Goal: Task Accomplishment & Management: Complete application form

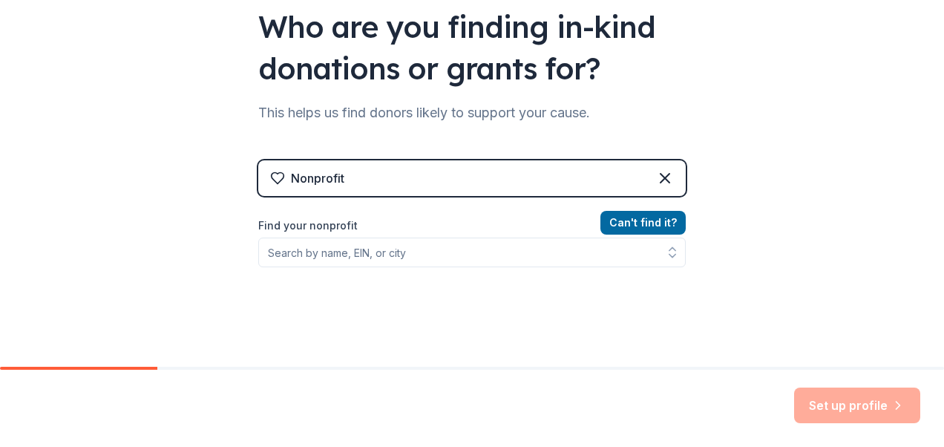
scroll to position [232, 0]
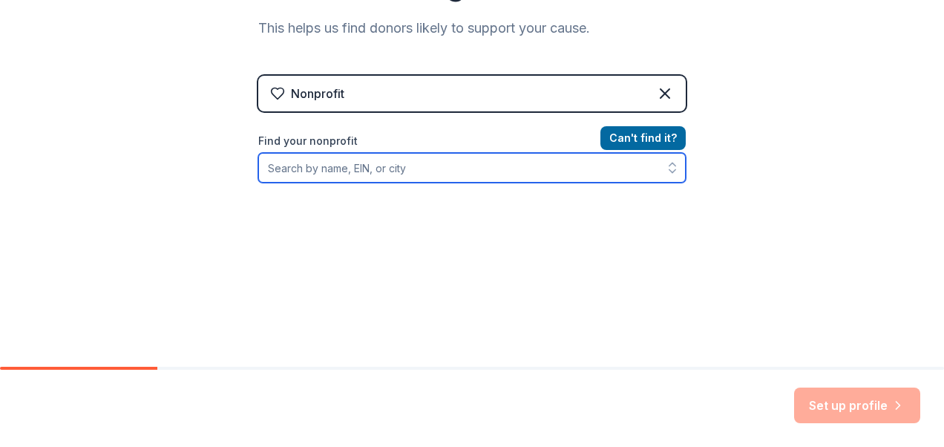
click at [413, 160] on input "Find your nonprofit" at bounding box center [472, 168] width 428 height 30
type input "project access"
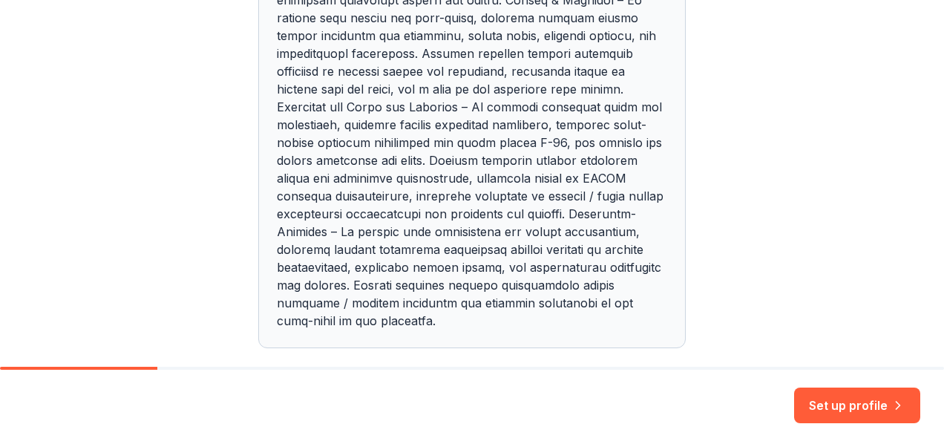
scroll to position [1279, 0]
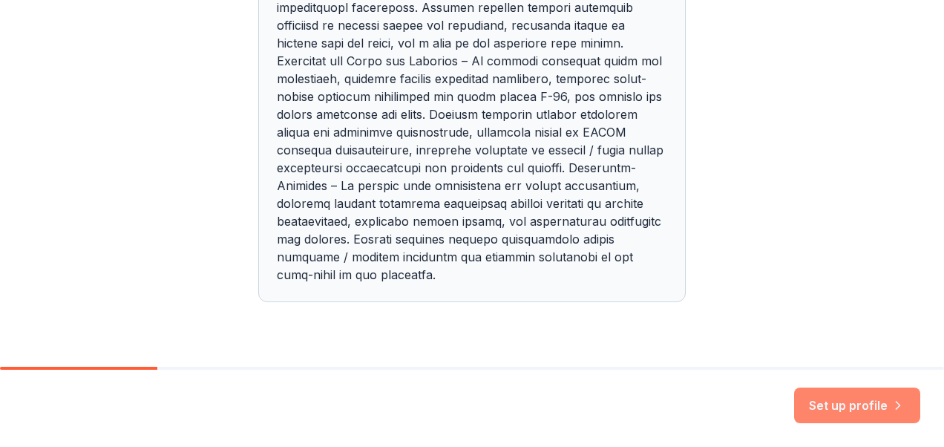
click at [829, 409] on button "Set up profile" at bounding box center [857, 406] width 126 height 36
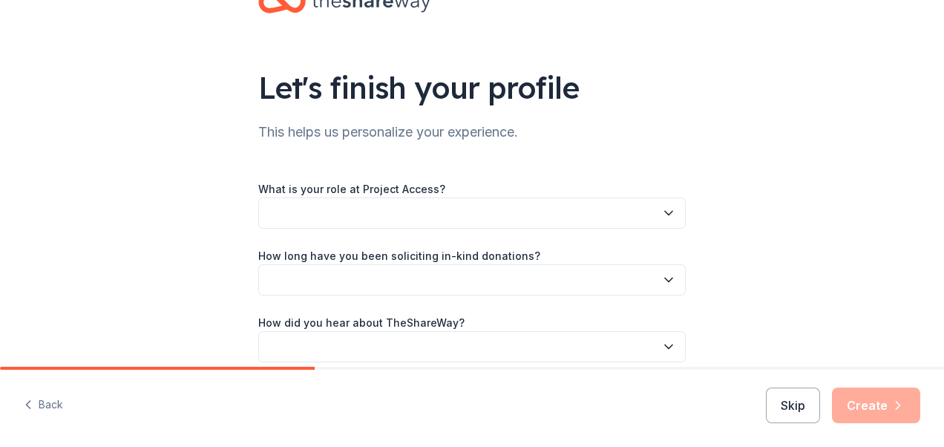
scroll to position [74, 0]
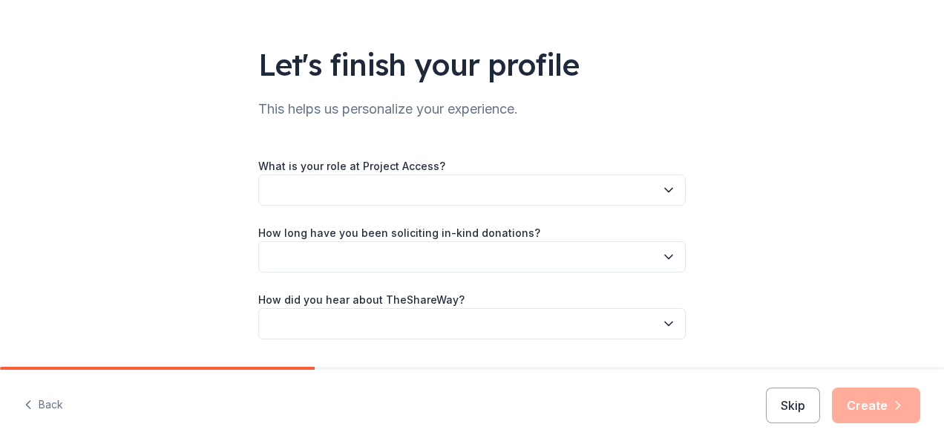
click at [398, 191] on button "button" at bounding box center [472, 189] width 428 height 31
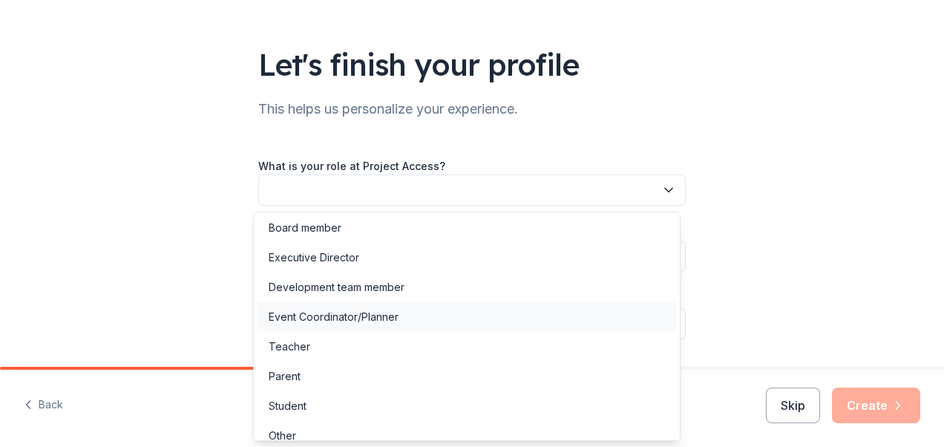
scroll to position [0, 0]
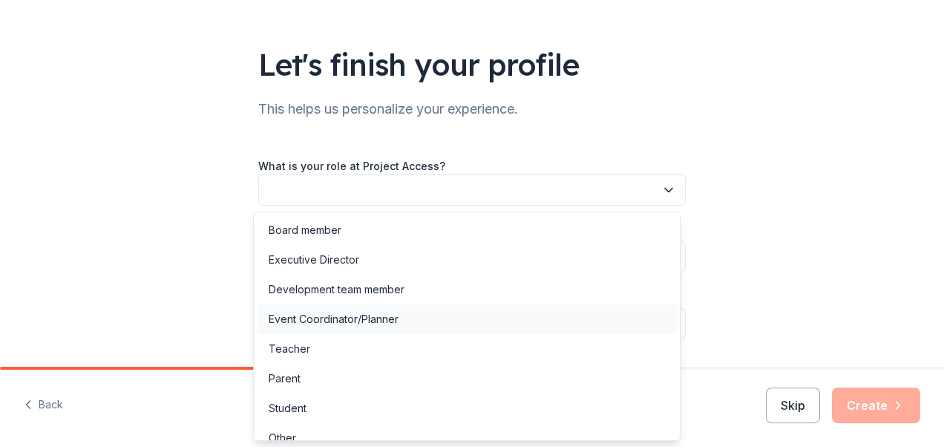
click at [438, 317] on div "Event Coordinator/Planner" at bounding box center [467, 319] width 420 height 30
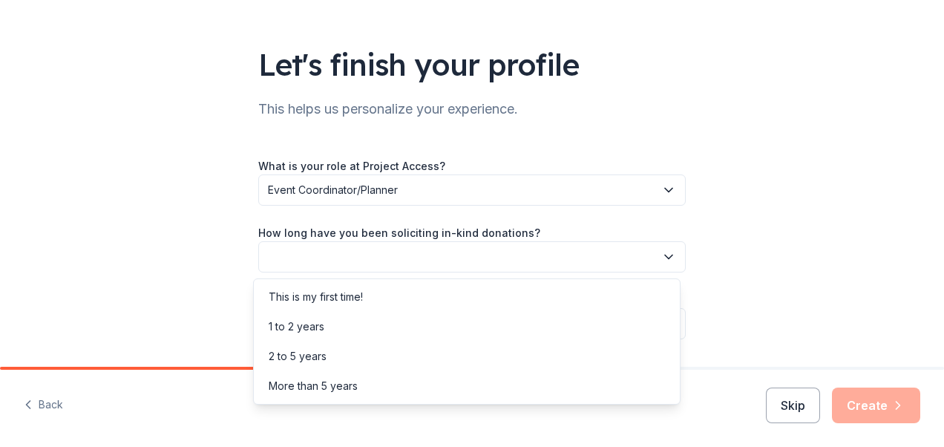
click at [398, 268] on button "button" at bounding box center [472, 256] width 428 height 31
click at [329, 324] on div "1 to 2 years" at bounding box center [467, 327] width 420 height 30
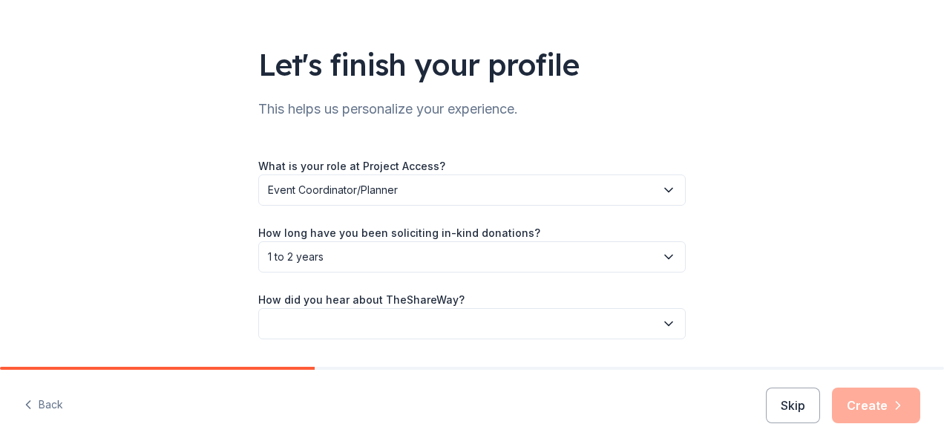
click at [357, 325] on button "button" at bounding box center [472, 323] width 428 height 31
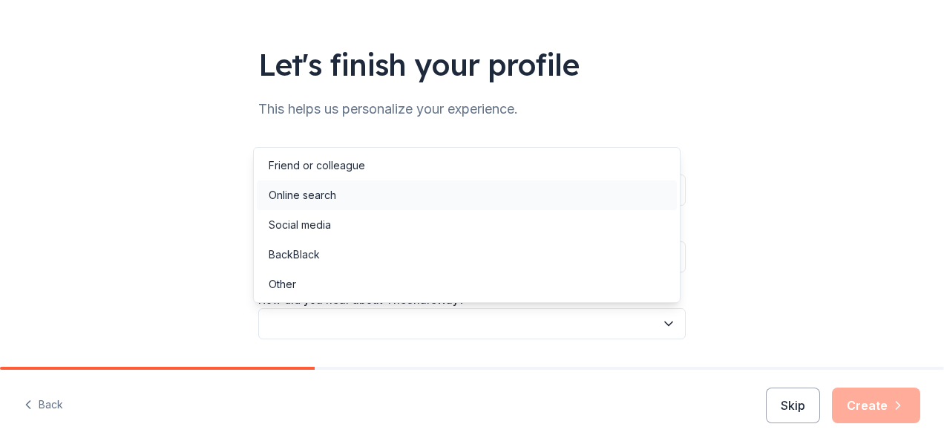
click at [374, 200] on div "Online search" at bounding box center [467, 195] width 420 height 30
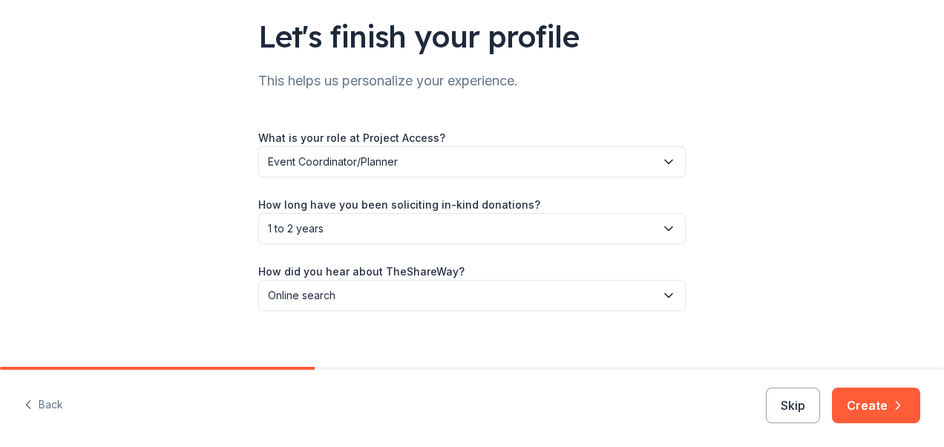
scroll to position [118, 0]
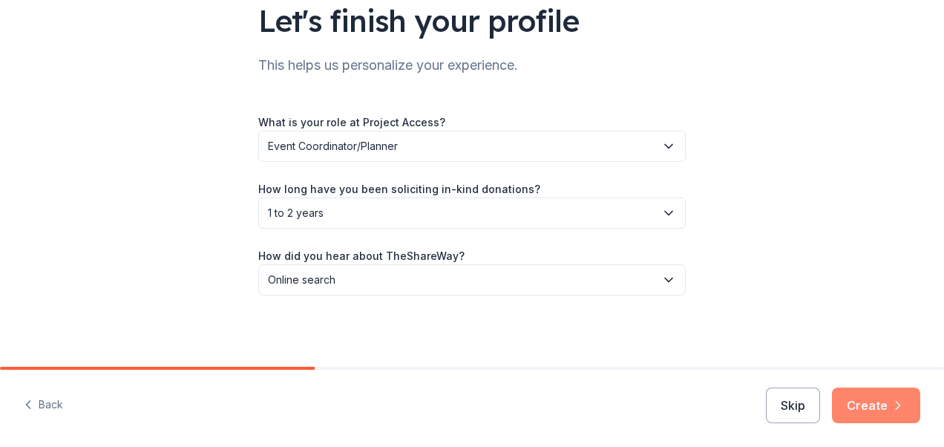
click at [886, 399] on button "Create" at bounding box center [876, 406] width 88 height 36
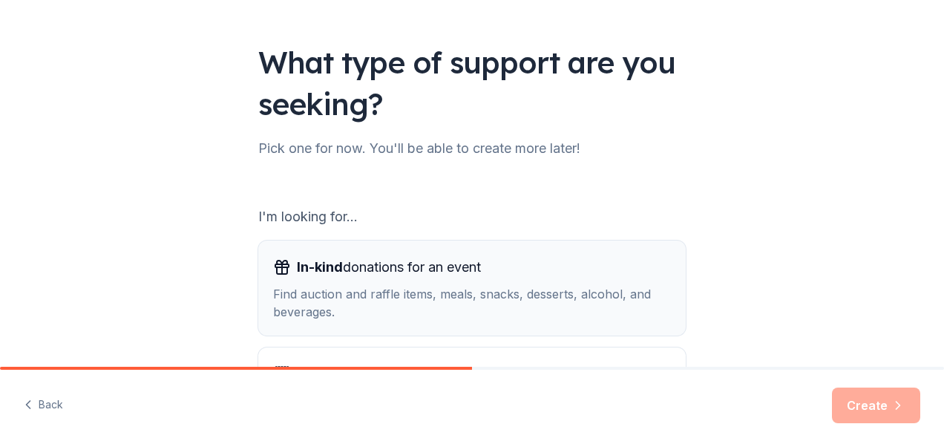
scroll to position [148, 0]
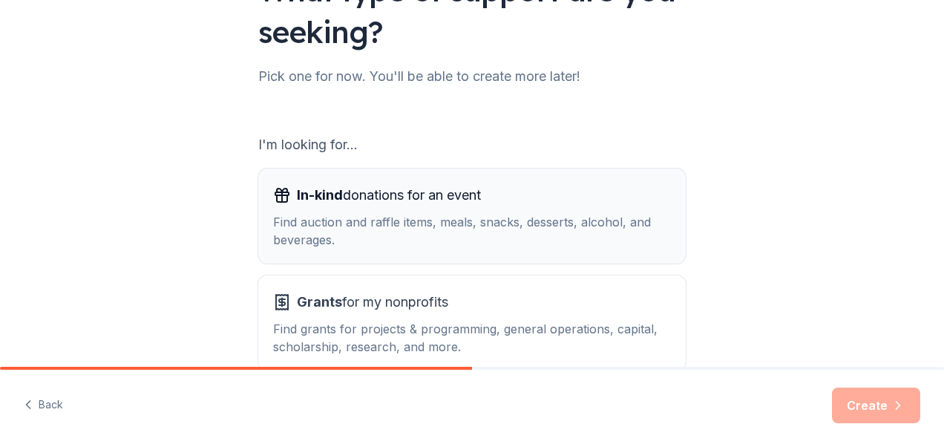
click at [490, 230] on div "Find auction and raffle items, meals, snacks, desserts, alcohol, and beverages." at bounding box center [472, 231] width 398 height 36
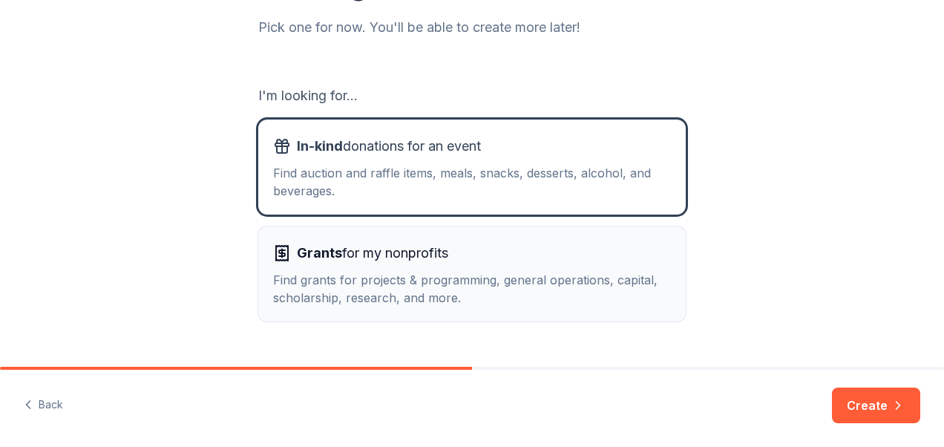
scroll to position [232, 0]
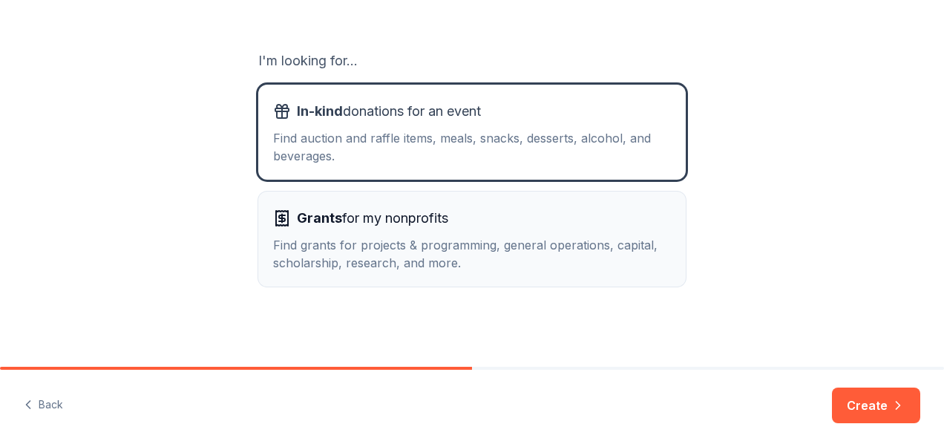
click at [419, 212] on span "Grants for my nonprofits" at bounding box center [372, 218] width 151 height 24
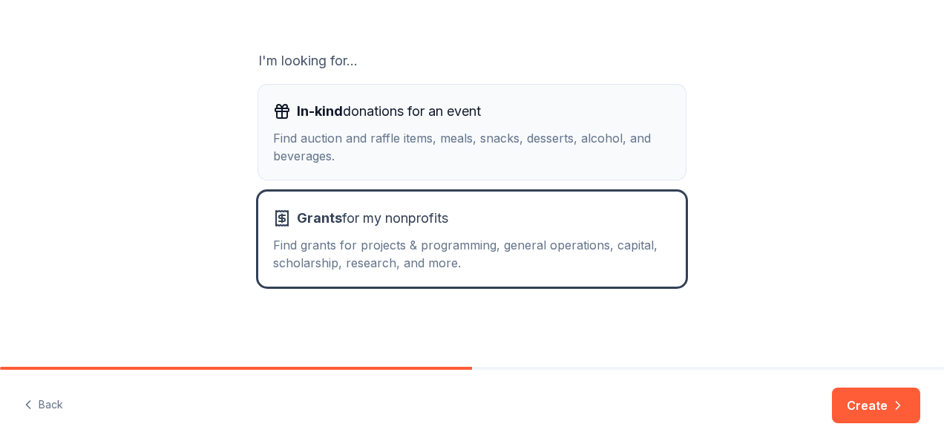
click at [420, 134] on div "Find auction and raffle items, meals, snacks, desserts, alcohol, and beverages." at bounding box center [472, 147] width 398 height 36
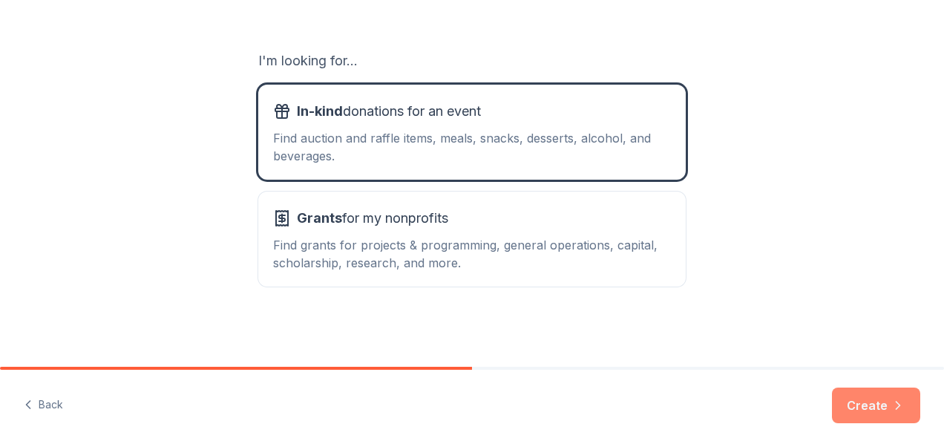
click at [873, 408] on button "Create" at bounding box center [876, 406] width 88 height 36
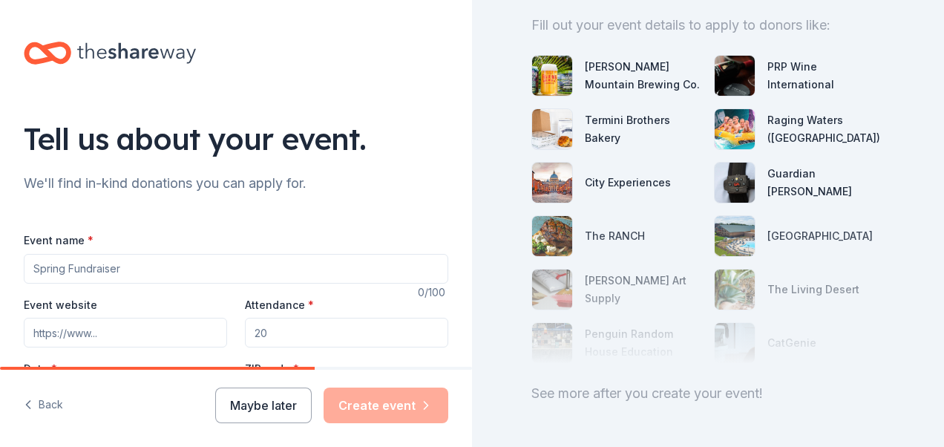
click at [151, 264] on input "Event name *" at bounding box center [236, 269] width 425 height 30
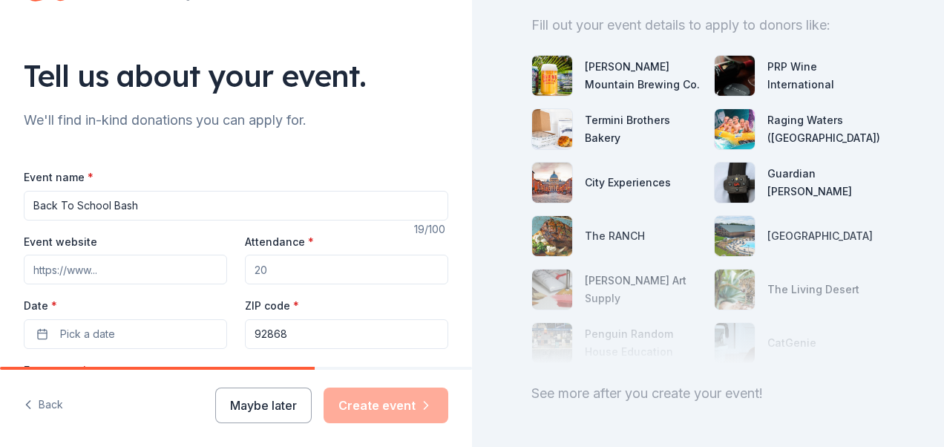
scroll to position [148, 0]
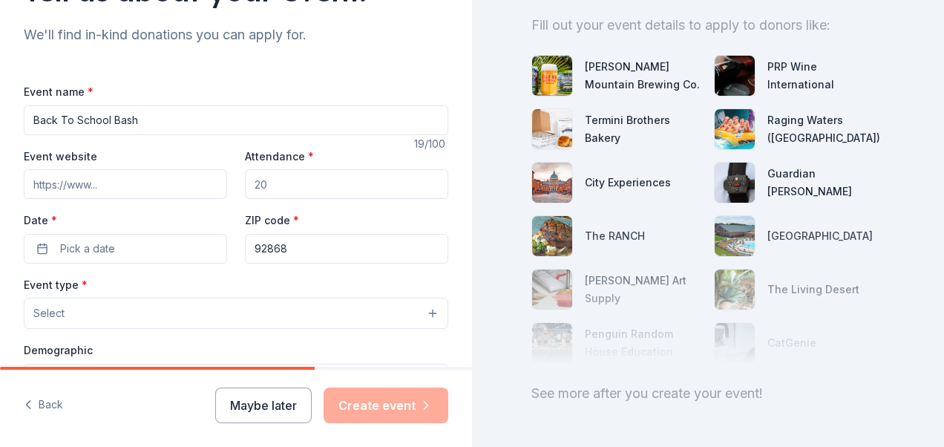
type input "Back To School Bash"
click at [111, 174] on input "Event website" at bounding box center [125, 184] width 203 height 30
click at [120, 185] on input "Event website" at bounding box center [125, 184] width 203 height 30
click at [301, 183] on input "Attendance *" at bounding box center [346, 184] width 203 height 30
type input "75"
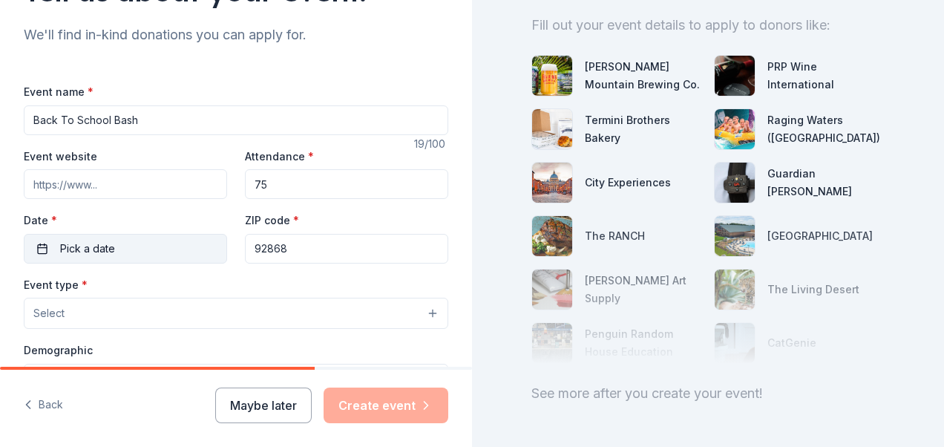
click at [157, 238] on button "Pick a date" at bounding box center [125, 249] width 203 height 30
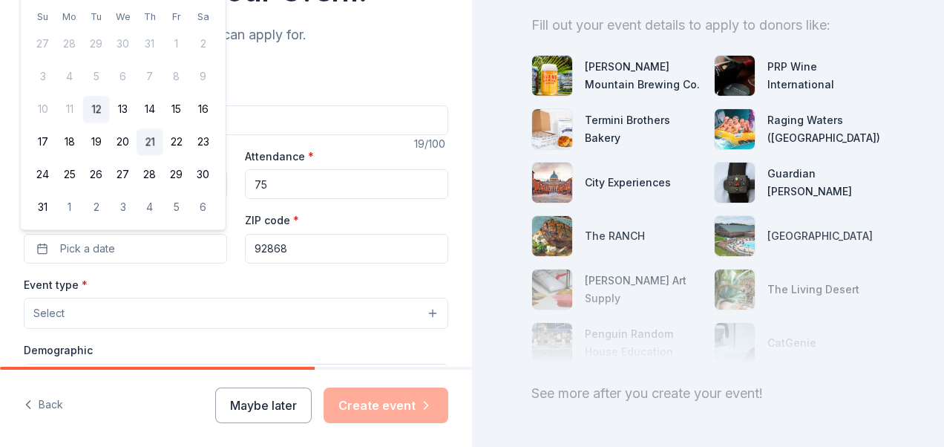
click at [154, 142] on button "21" at bounding box center [150, 142] width 27 height 27
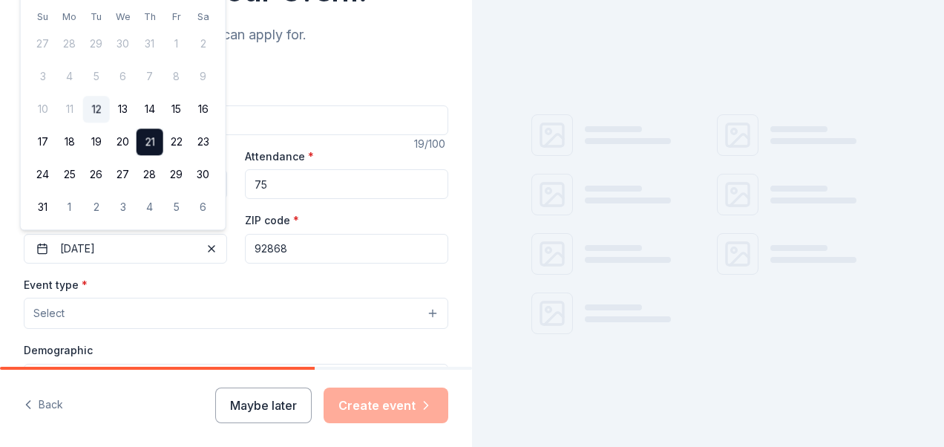
click at [316, 251] on input "92868" at bounding box center [346, 249] width 203 height 30
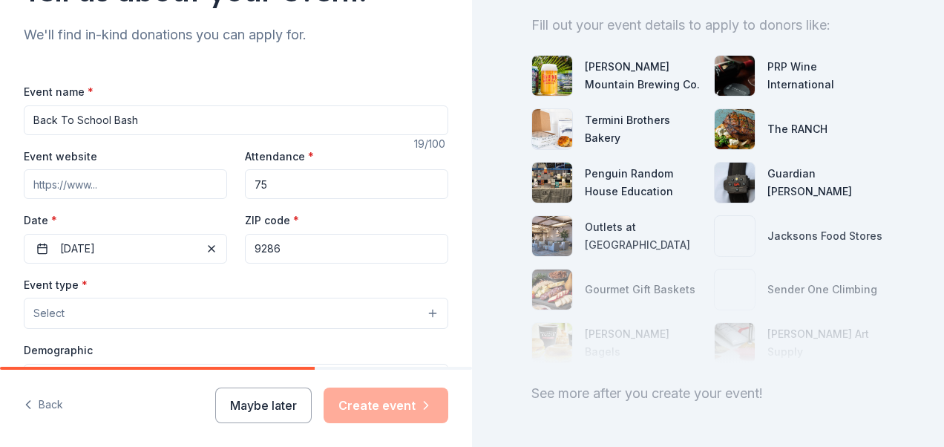
scroll to position [0, 0]
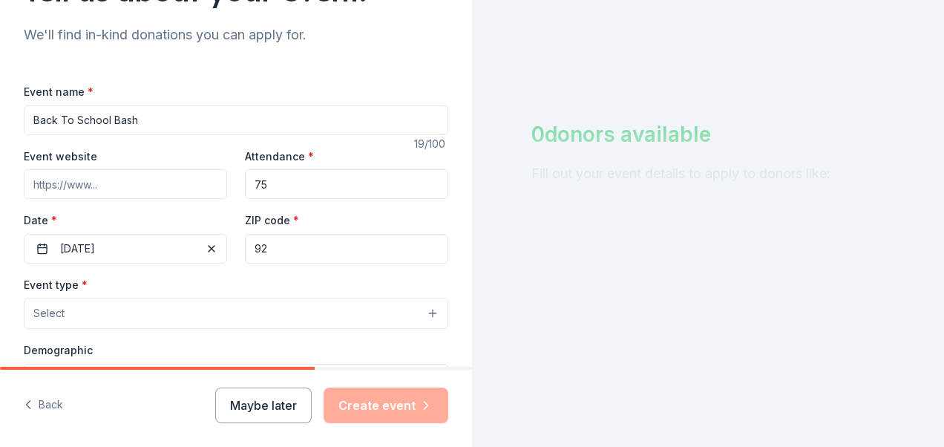
type input "9"
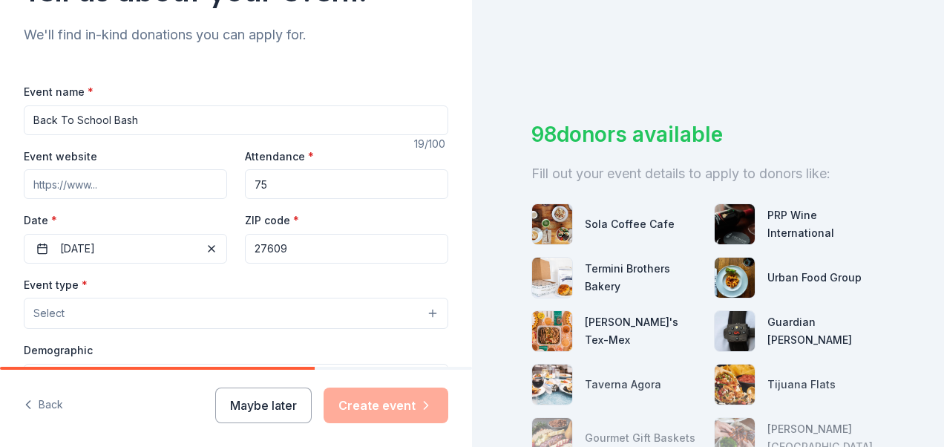
type input "27609"
click at [232, 275] on div "Event type * Select" at bounding box center [236, 302] width 425 height 54
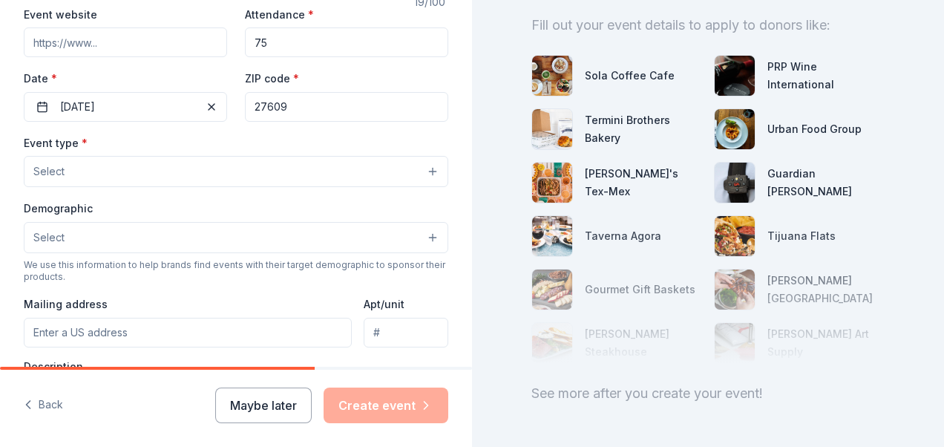
scroll to position [297, 0]
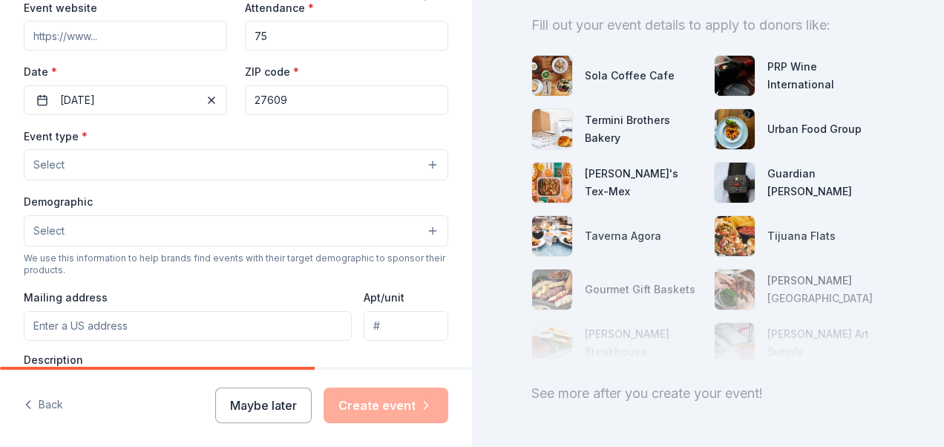
click at [128, 169] on button "Select" at bounding box center [236, 164] width 425 height 31
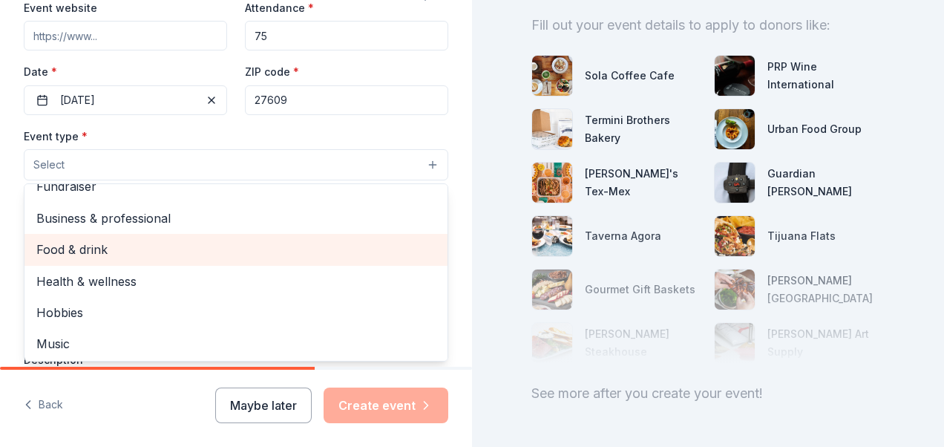
scroll to position [0, 0]
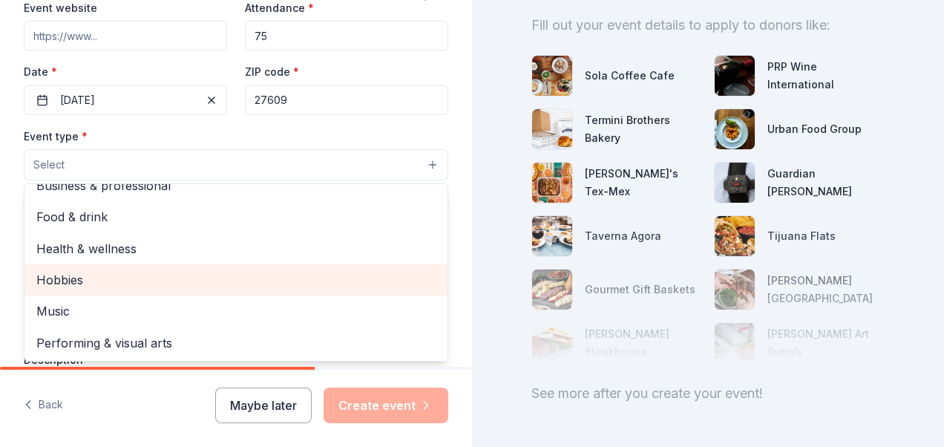
click at [95, 281] on span "Hobbies" at bounding box center [235, 279] width 399 height 19
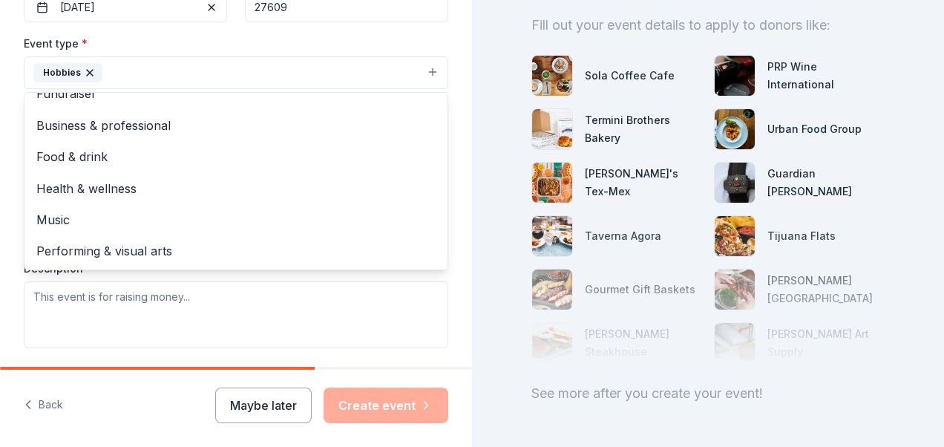
scroll to position [223, 0]
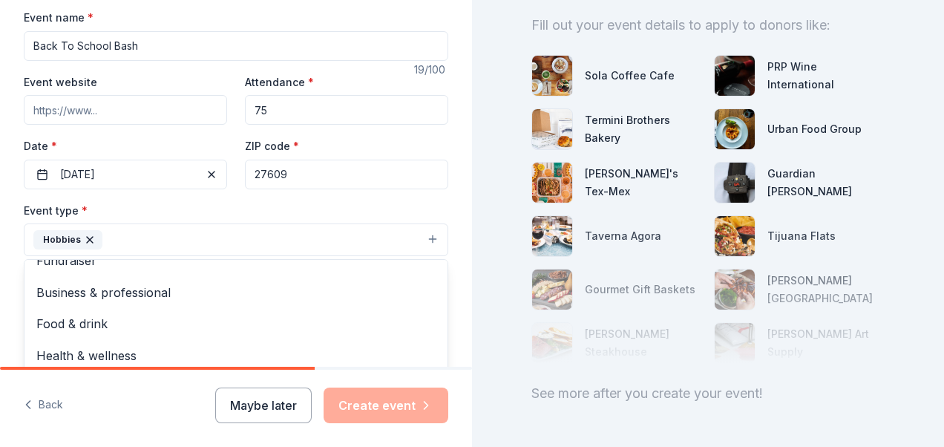
click at [19, 227] on div "Tell us about your event. We'll find in-kind donations you can apply for. Event…" at bounding box center [236, 272] width 472 height 990
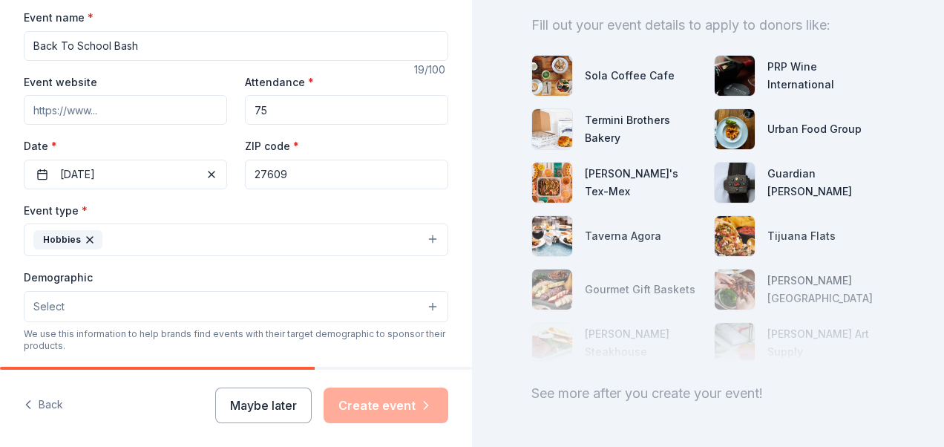
click at [92, 314] on button "Select" at bounding box center [236, 306] width 425 height 31
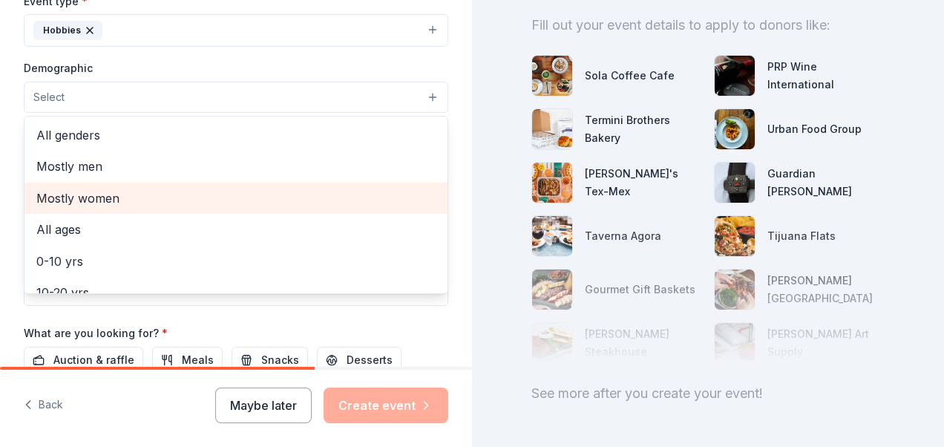
scroll to position [520, 0]
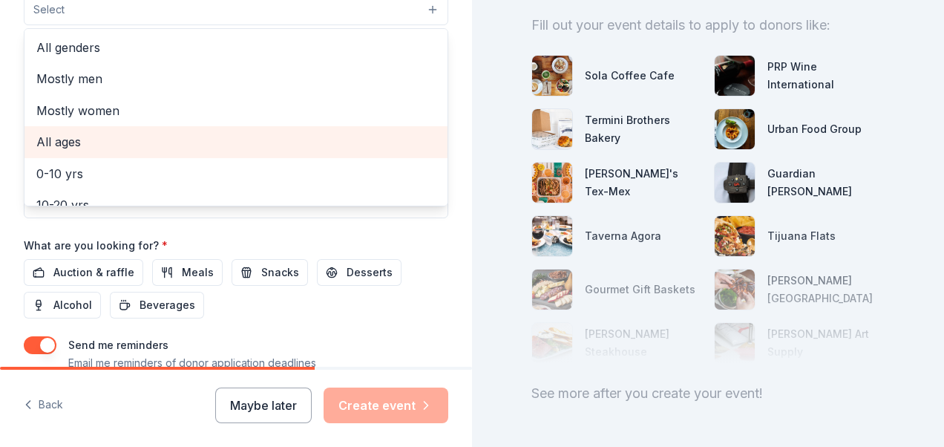
click at [99, 140] on span "All ages" at bounding box center [235, 141] width 399 height 19
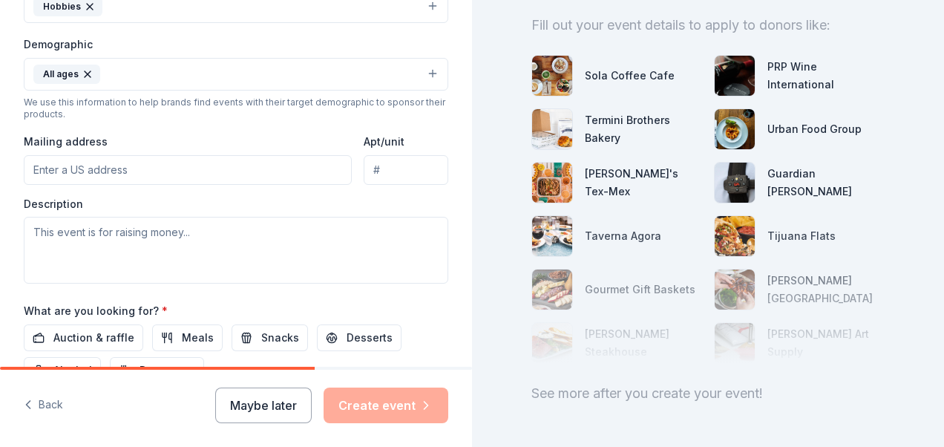
scroll to position [437, 0]
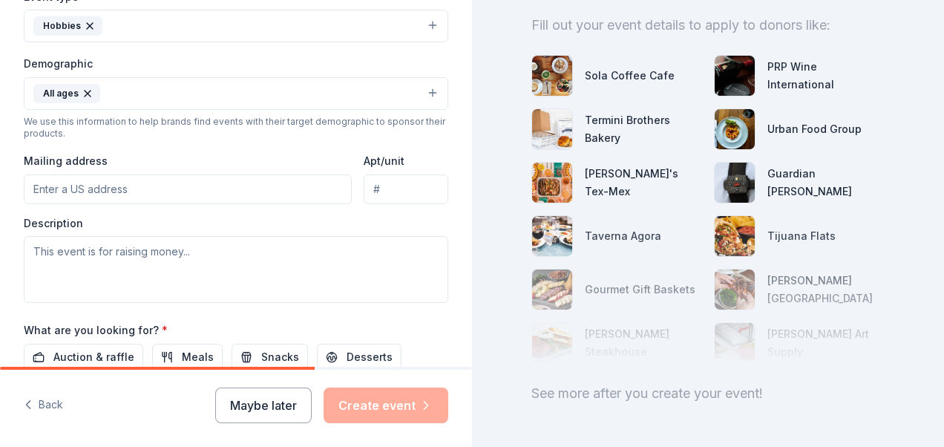
click at [138, 191] on input "Mailing address" at bounding box center [188, 189] width 328 height 30
click at [170, 195] on input "1324 steinbeck dr apt R" at bounding box center [188, 189] width 328 height 30
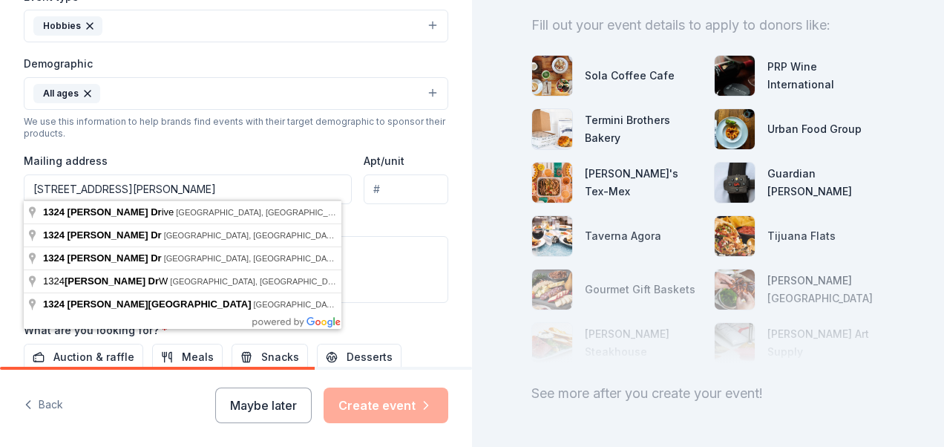
click at [254, 137] on div "Event type * Hobbies Demographic All ages We use this information to help brand…" at bounding box center [236, 145] width 425 height 316
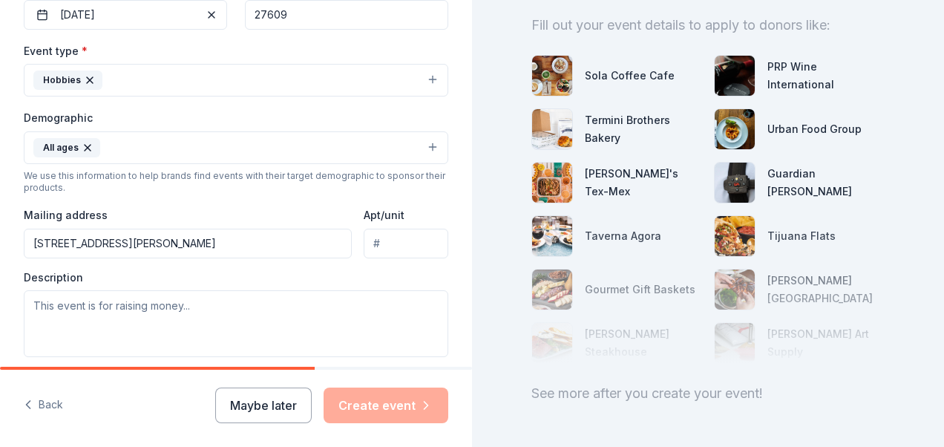
scroll to position [362, 0]
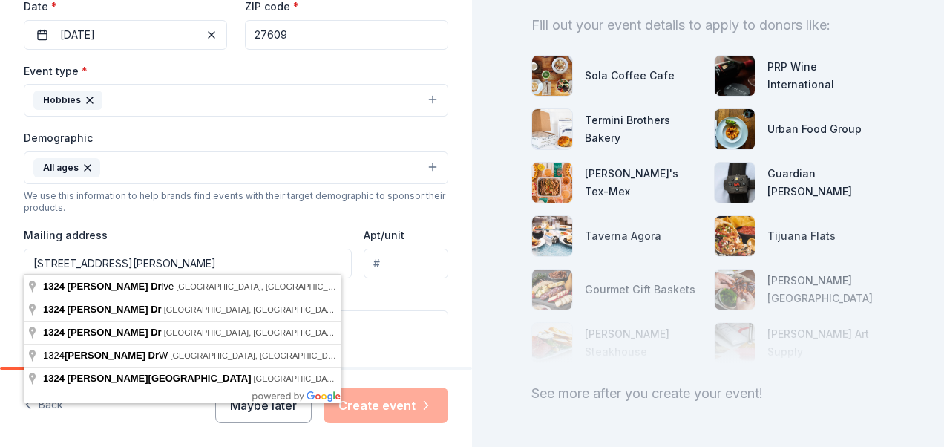
click at [153, 258] on input "1324 steinbeck dr" at bounding box center [188, 264] width 328 height 30
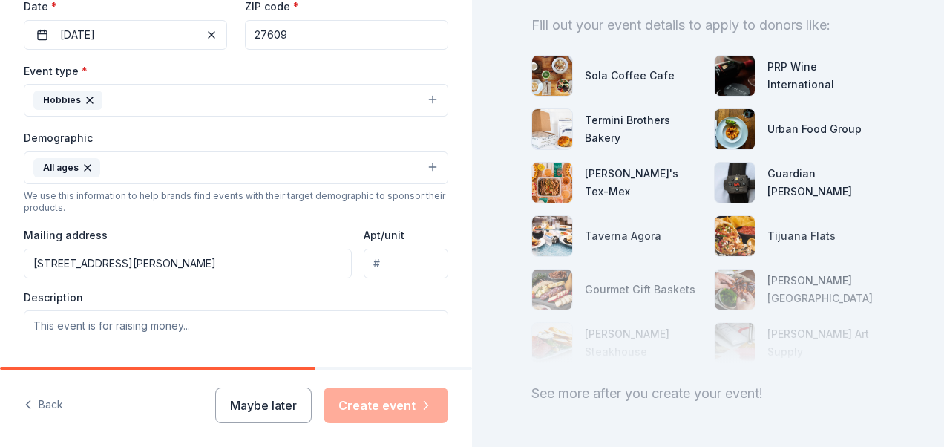
click at [55, 263] on input "1324 Steinbeck Drive, Raleigh, NC, 27609" at bounding box center [188, 264] width 328 height 30
type input "1328 Steinbeck Drive, Raleigh, NC, 27609"
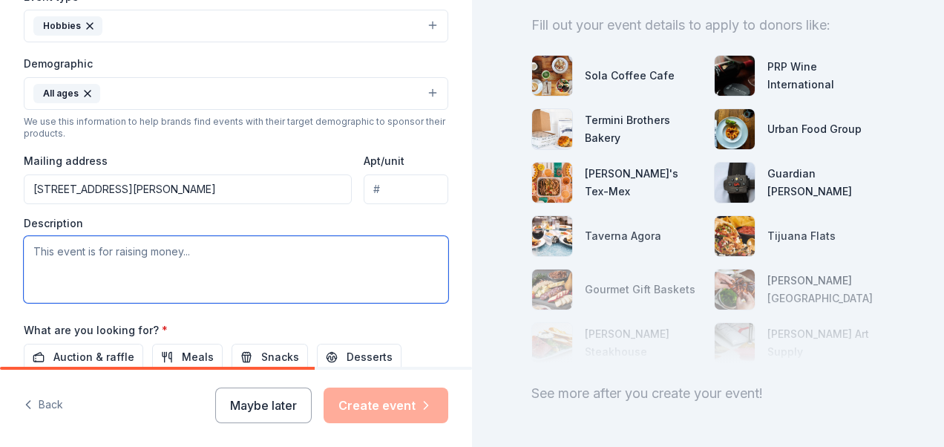
click at [187, 261] on textarea at bounding box center [236, 269] width 425 height 67
click at [141, 237] on textarea "To enrich screen reader interactions, please activate Accessibility in Grammarl…" at bounding box center [236, 269] width 425 height 67
click at [148, 254] on textarea "To enrich screen reader interactions, please activate Accessibility in Grammarl…" at bounding box center [236, 269] width 425 height 67
paste textarea "After School Program & Community Support Needs Our After School Program is in f…"
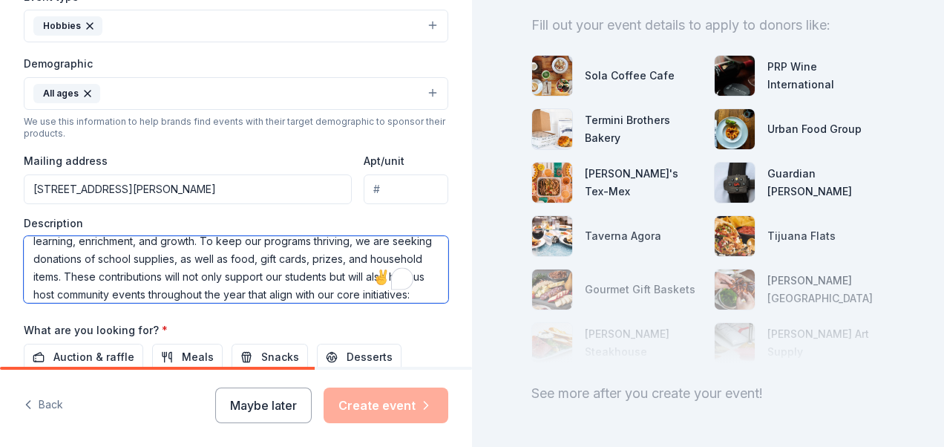
scroll to position [0, 0]
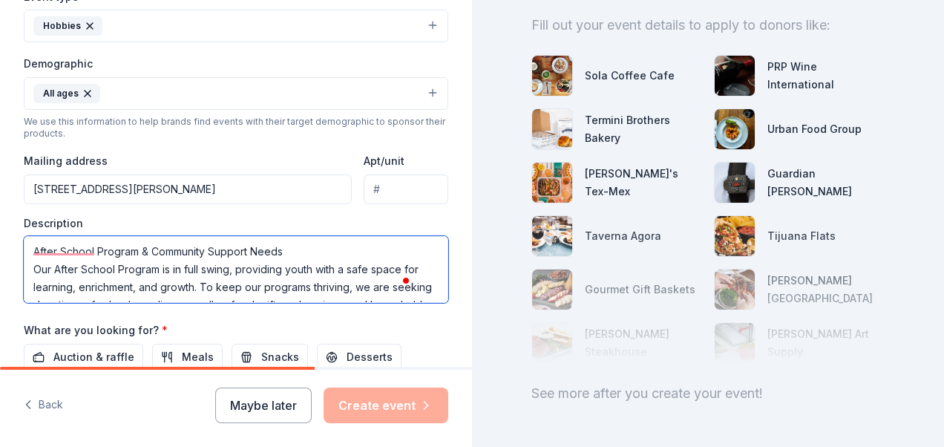
click at [301, 250] on textarea "After School Program & Community Support Needs Our After School Program is in f…" at bounding box center [236, 269] width 425 height 67
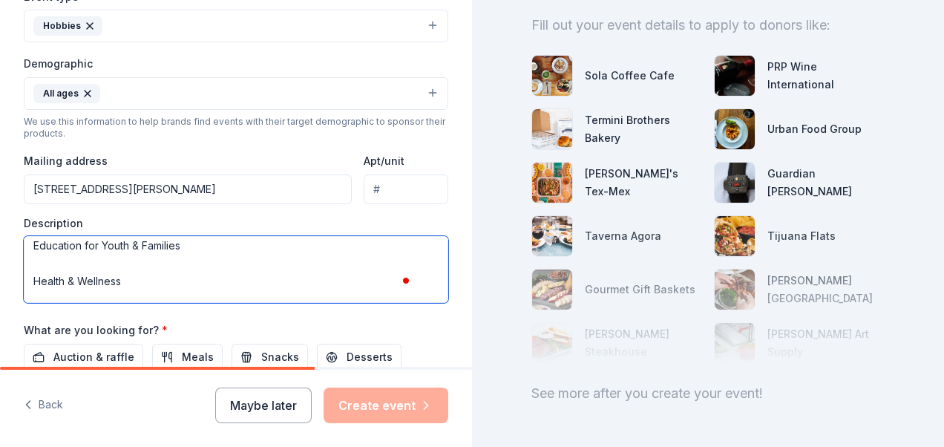
scroll to position [223, 0]
click at [61, 277] on textarea "After School Program & Community Support Needs Our After School Program is in f…" at bounding box center [236, 269] width 425 height 67
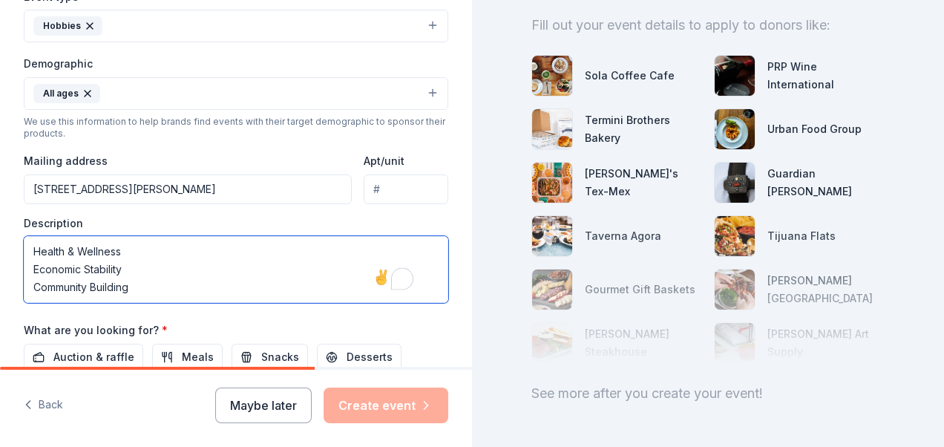
scroll to position [0, 0]
click at [30, 246] on textarea "After School Program & Community Support Needs Our After School Program is in f…" at bounding box center [236, 269] width 425 height 67
type textarea "After School Program & Community Support Needs Our After School Program is in f…"
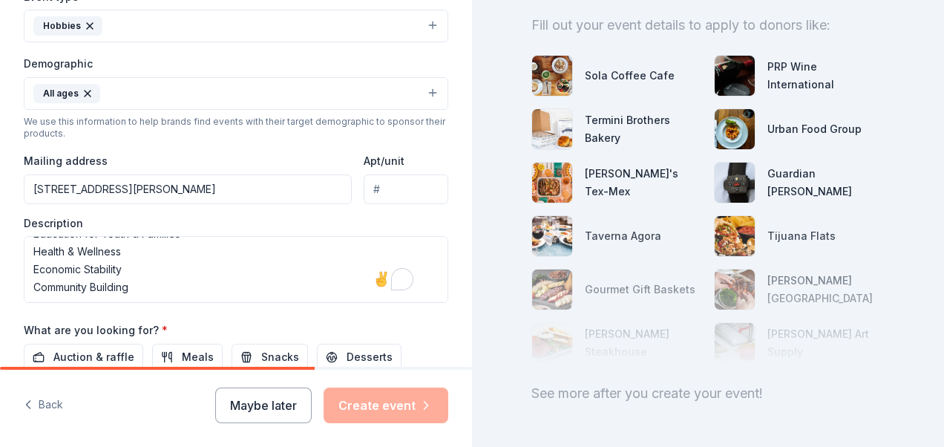
click at [4, 226] on div "Tell us about your event. We'll find in-kind donations you can apply for. Event…" at bounding box center [236, 58] width 472 height 991
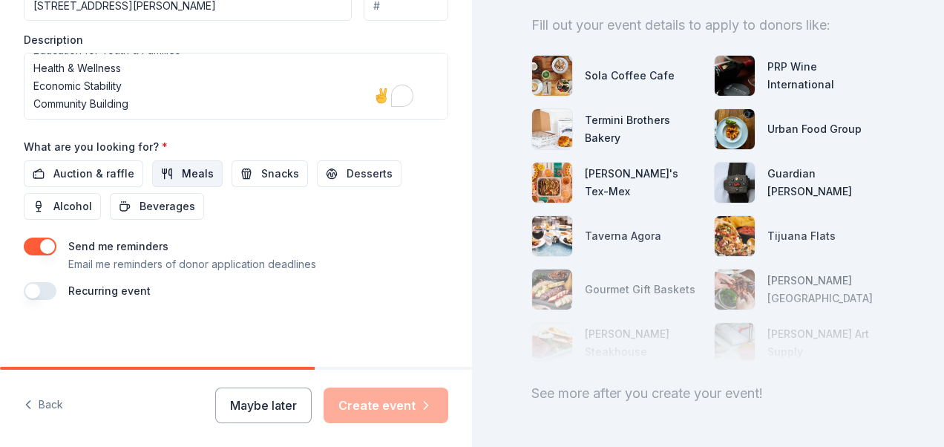
click at [188, 169] on span "Meals" at bounding box center [198, 174] width 32 height 18
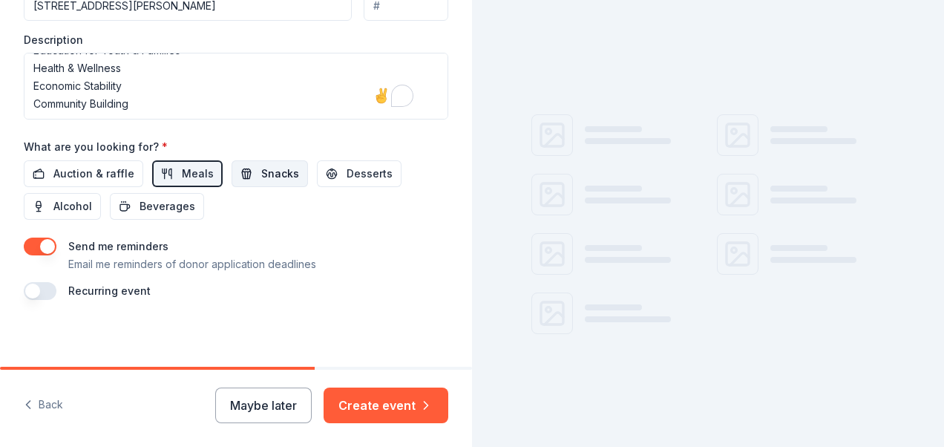
click at [270, 166] on span "Snacks" at bounding box center [280, 174] width 38 height 18
click at [347, 173] on span "Desserts" at bounding box center [370, 174] width 46 height 18
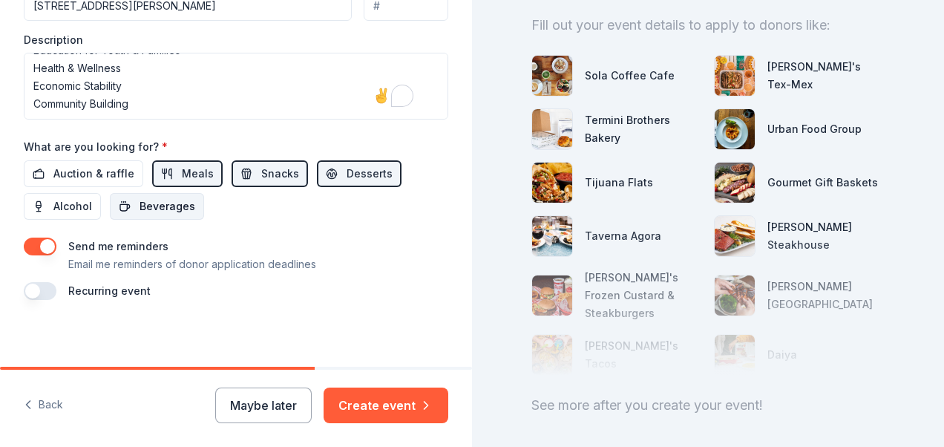
click at [141, 198] on span "Beverages" at bounding box center [168, 206] width 56 height 18
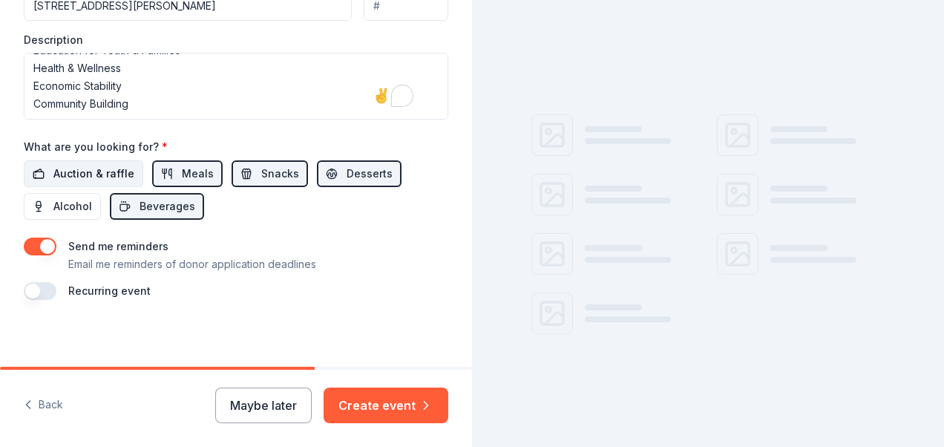
click at [119, 174] on span "Auction & raffle" at bounding box center [93, 174] width 81 height 18
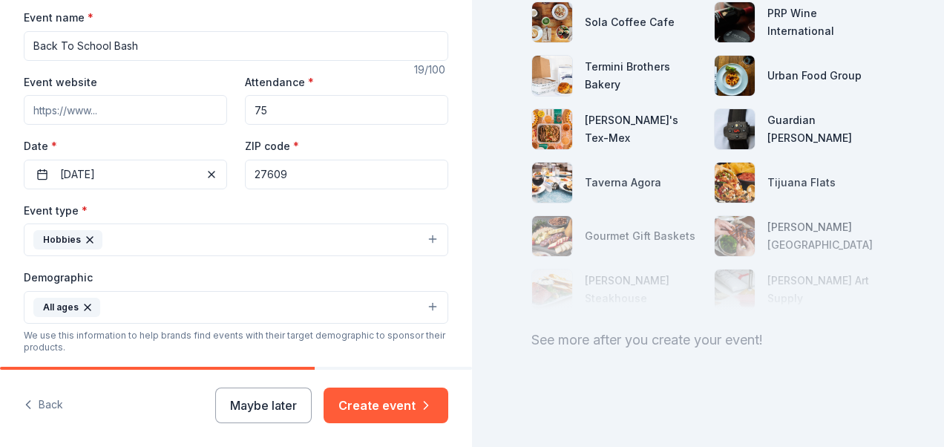
click at [154, 235] on button "Hobbies" at bounding box center [236, 239] width 425 height 33
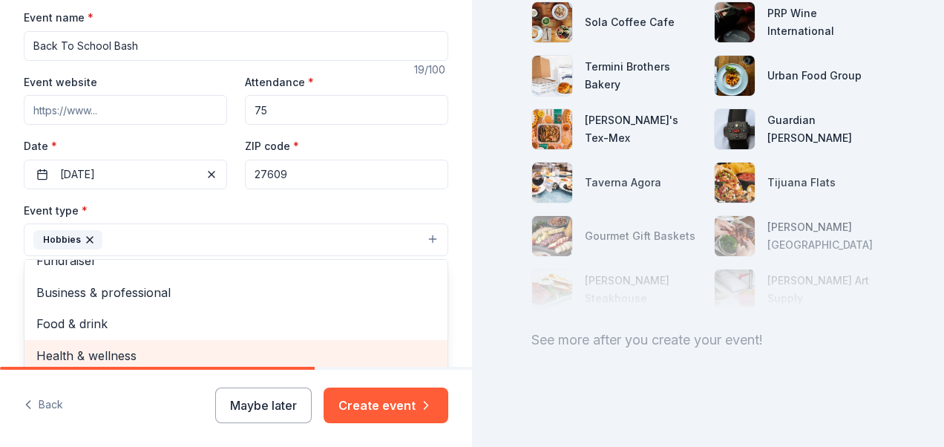
click at [83, 359] on span "Health & wellness" at bounding box center [235, 355] width 399 height 19
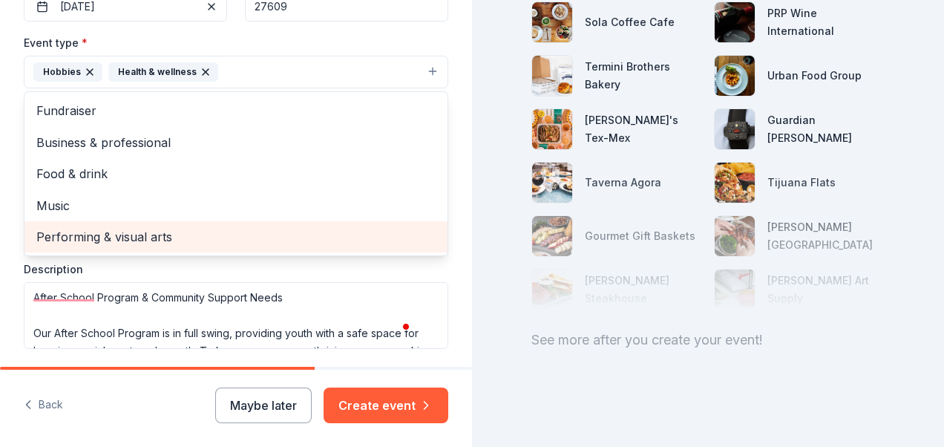
click at [140, 241] on span "Performing & visual arts" at bounding box center [235, 236] width 399 height 19
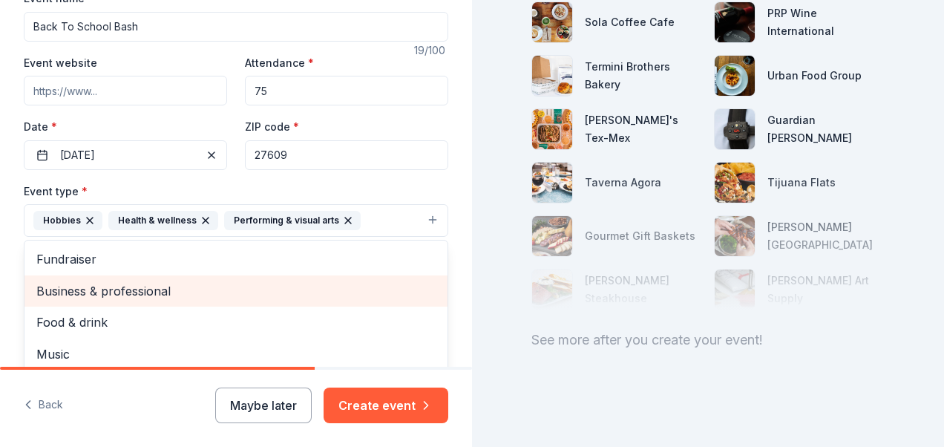
click at [106, 281] on span "Business & professional" at bounding box center [235, 290] width 399 height 19
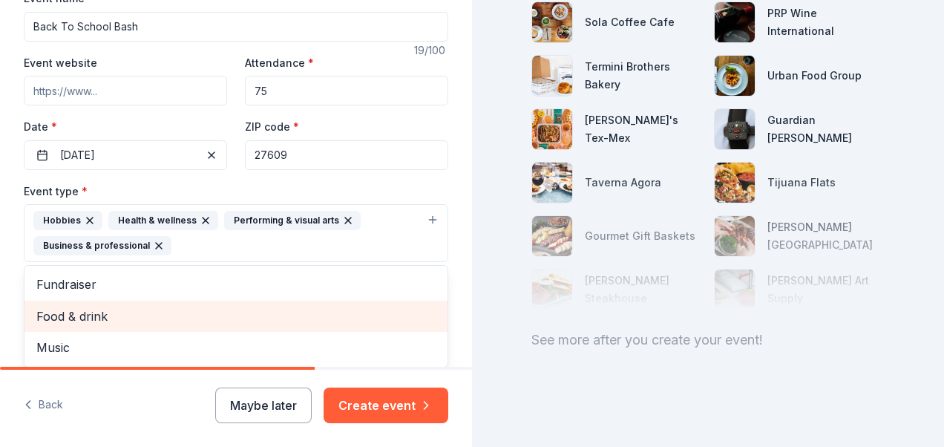
click at [97, 321] on span "Food & drink" at bounding box center [235, 316] width 399 height 19
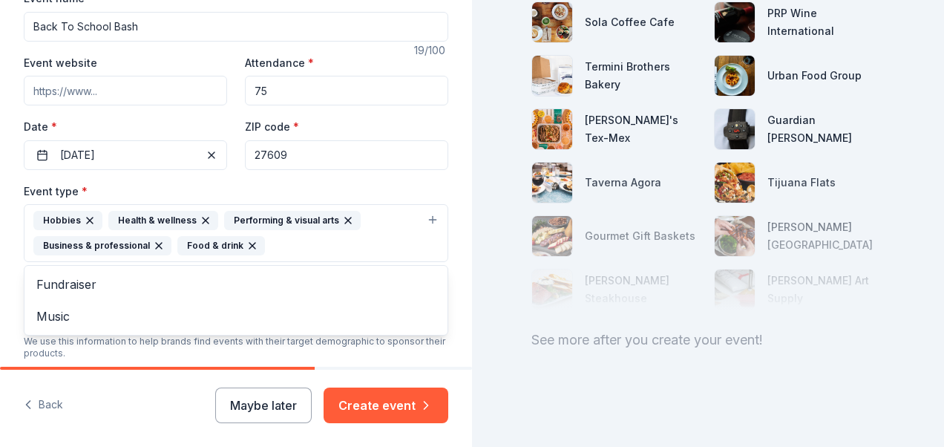
click at [10, 278] on div "Tell us about your event. We'll find in-kind donations you can apply for. Event…" at bounding box center [236, 266] width 472 height 1016
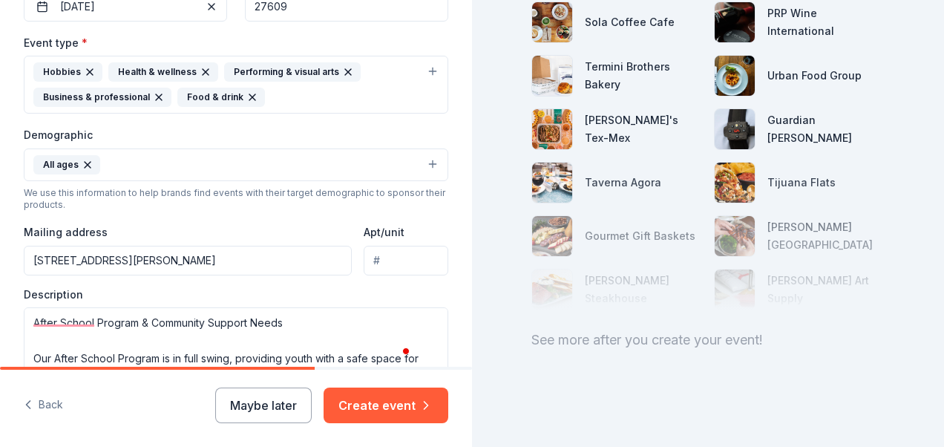
click at [195, 157] on button "All ages" at bounding box center [236, 164] width 425 height 33
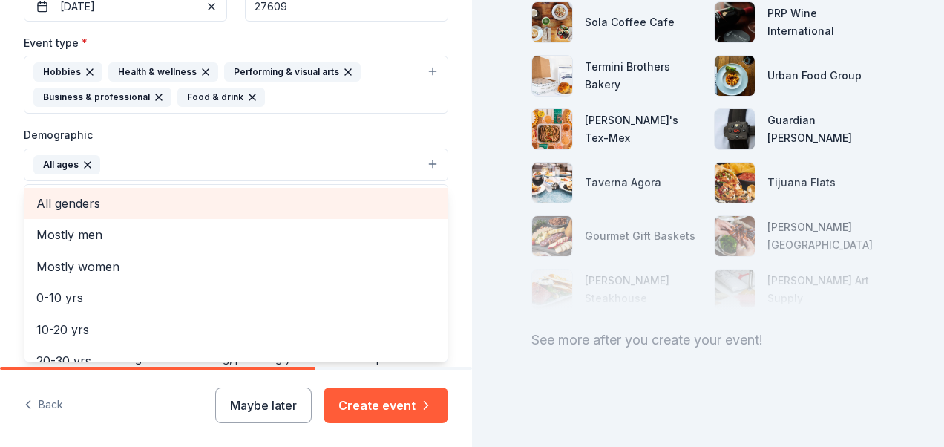
click at [126, 209] on span "All genders" at bounding box center [235, 203] width 399 height 19
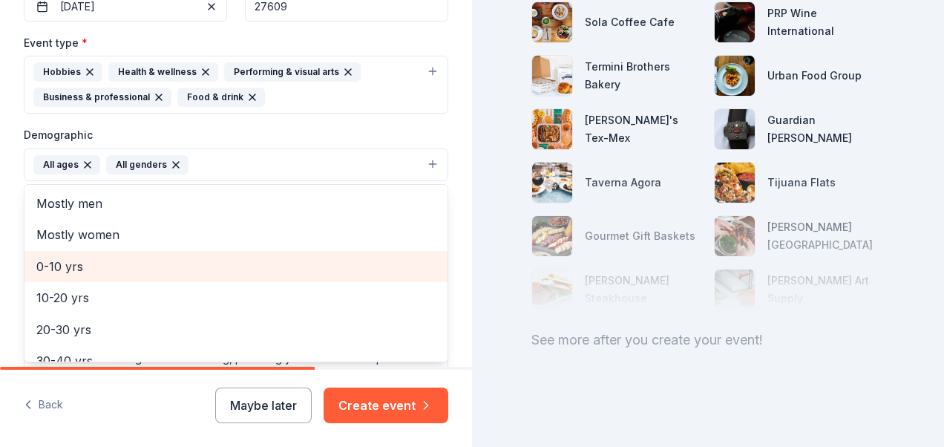
click at [137, 265] on span "0-10 yrs" at bounding box center [235, 266] width 399 height 19
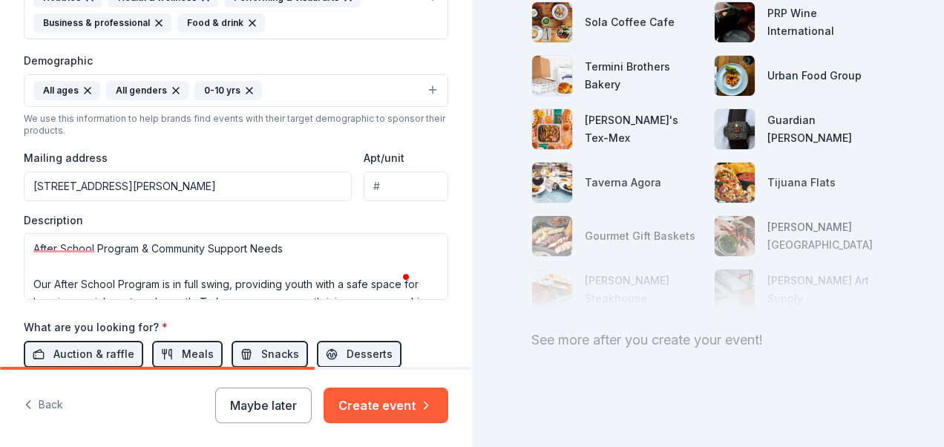
click at [246, 88] on icon "button" at bounding box center [249, 91] width 6 height 6
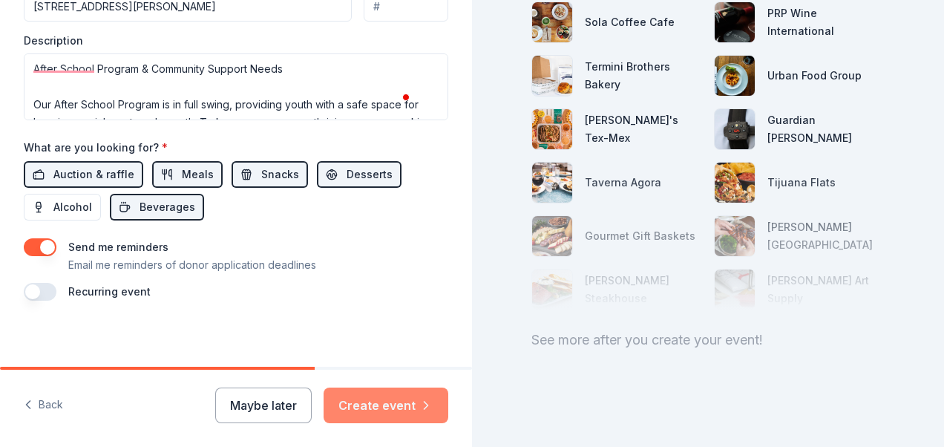
click at [395, 402] on button "Create event" at bounding box center [386, 406] width 125 height 36
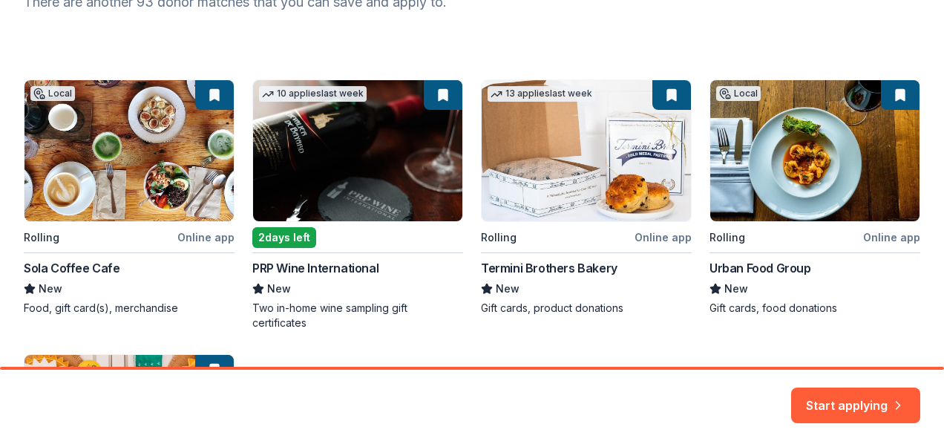
click at [586, 166] on div "Local Rolling Online app Sola Coffee Cafe New Food, gift card(s), merchandise 1…" at bounding box center [472, 334] width 897 height 511
click at [653, 235] on div "Local Rolling Online app Sola Coffee Cafe New Food, gift card(s), merchandise 1…" at bounding box center [472, 334] width 897 height 511
click at [655, 236] on div "Local Rolling Online app Sola Coffee Cafe New Food, gift card(s), merchandise 1…" at bounding box center [472, 334] width 897 height 511
click at [863, 393] on button "Start applying" at bounding box center [855, 400] width 129 height 36
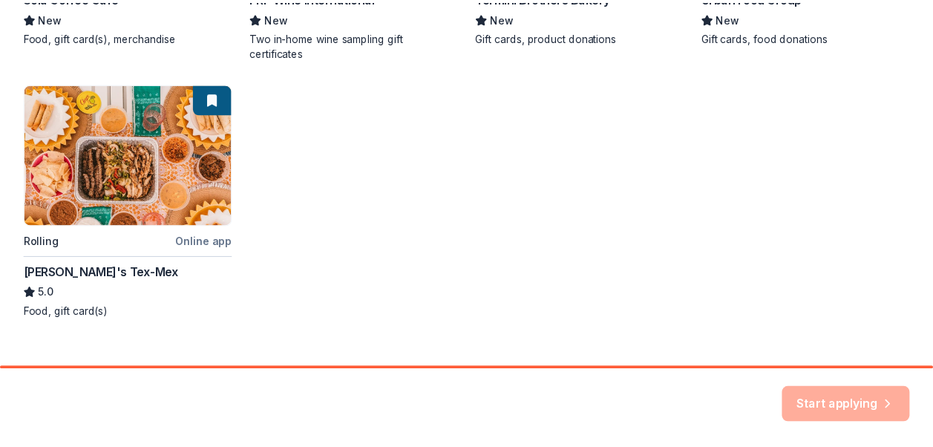
scroll to position [517, 0]
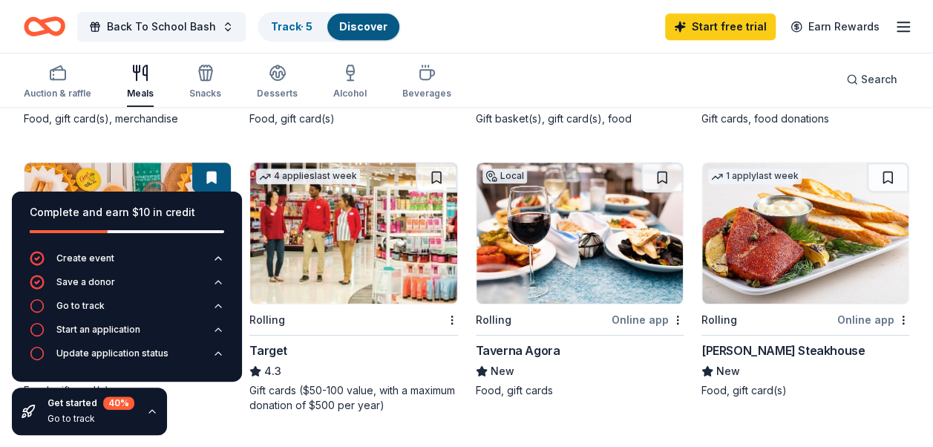
scroll to position [297, 0]
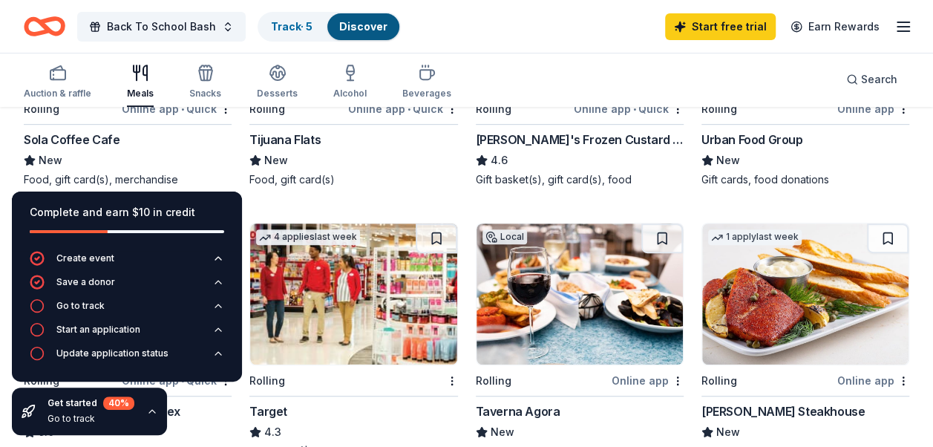
click at [353, 280] on img at bounding box center [353, 293] width 206 height 141
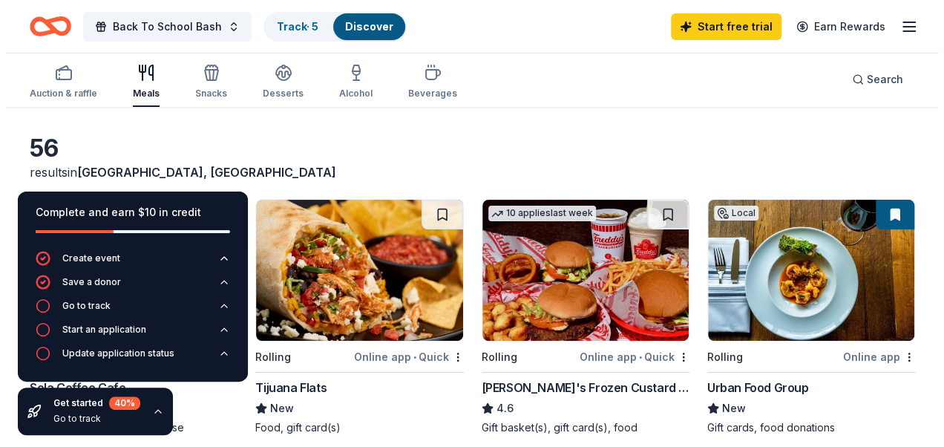
scroll to position [0, 0]
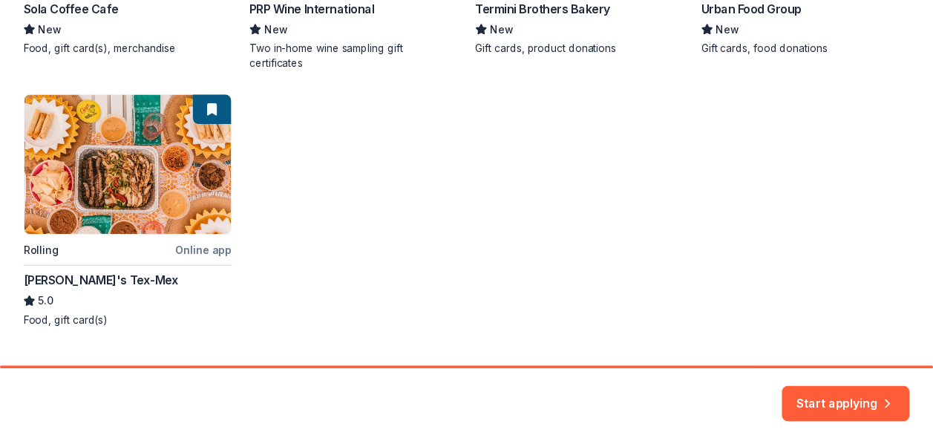
scroll to position [517, 0]
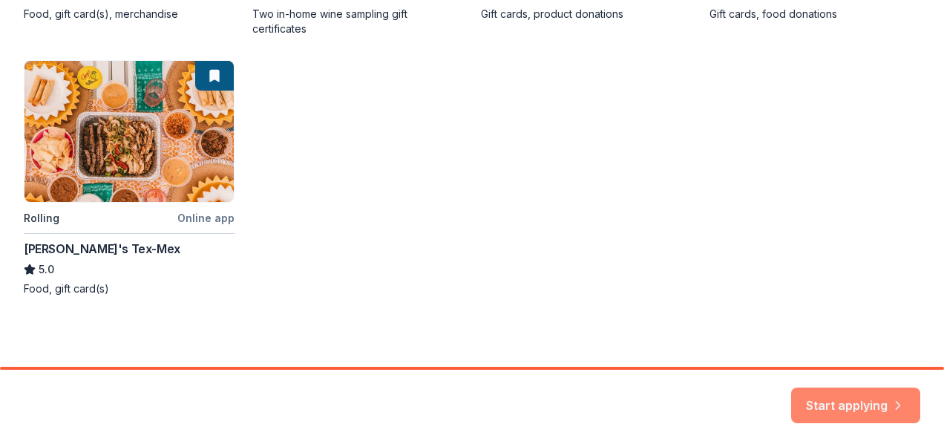
click at [826, 398] on button "Start applying" at bounding box center [855, 400] width 129 height 36
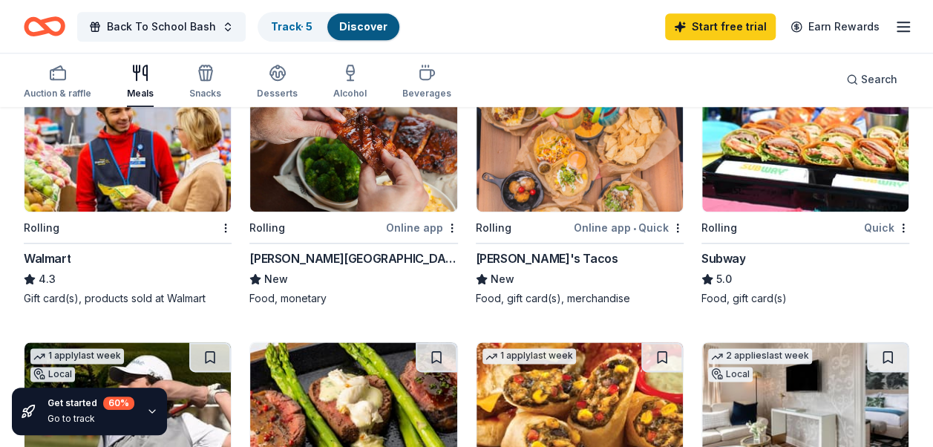
scroll to position [742, 0]
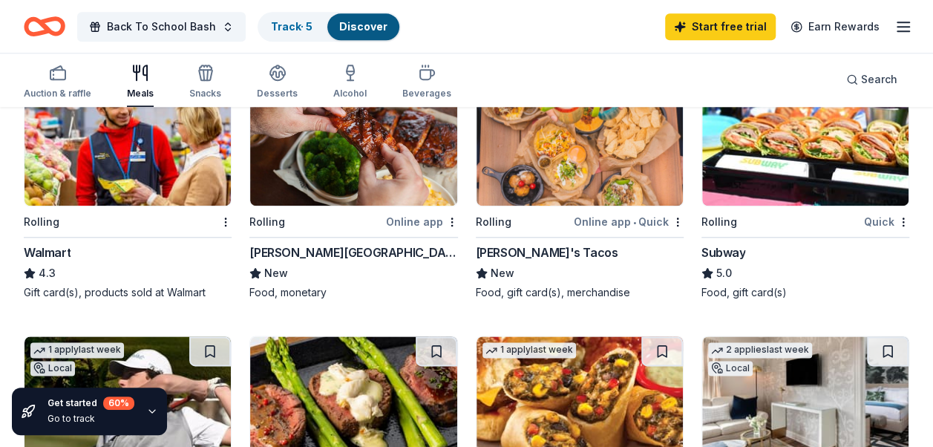
click at [154, 168] on img at bounding box center [127, 135] width 206 height 141
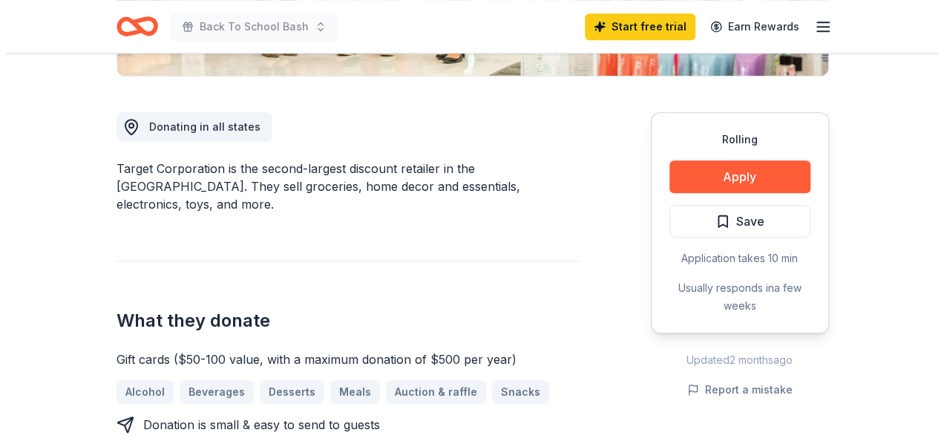
scroll to position [371, 0]
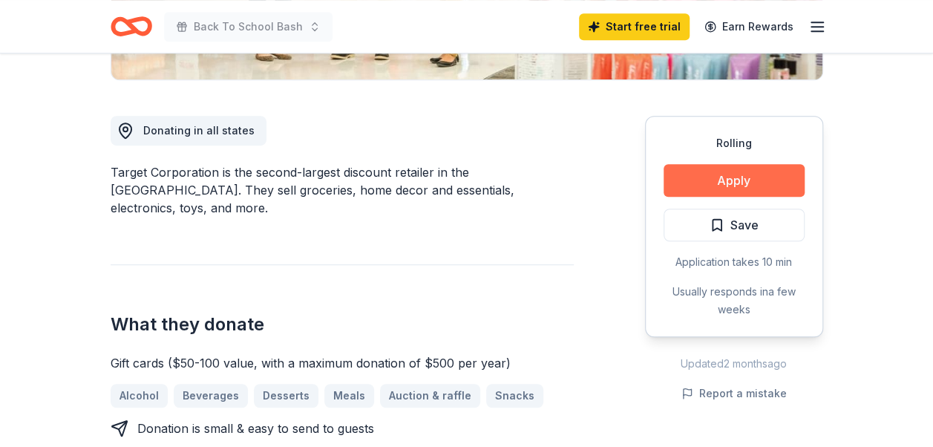
click at [730, 192] on button "Apply" at bounding box center [734, 180] width 141 height 33
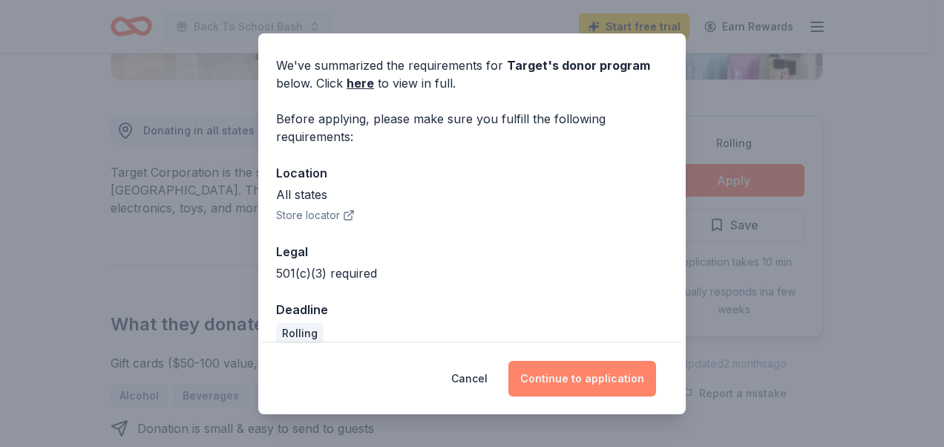
scroll to position [0, 0]
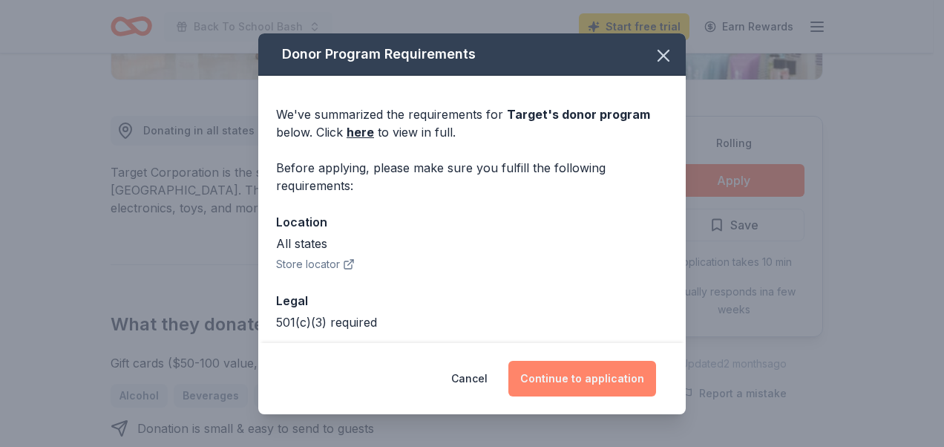
click at [607, 376] on button "Continue to application" at bounding box center [583, 379] width 148 height 36
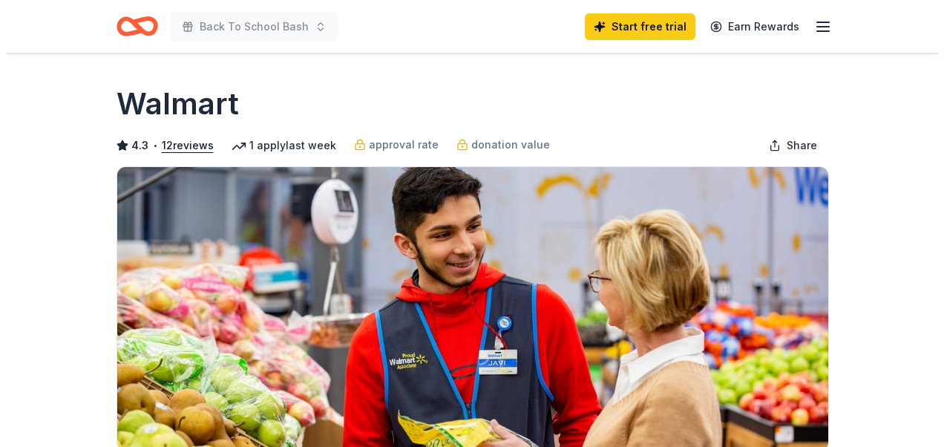
scroll to position [371, 0]
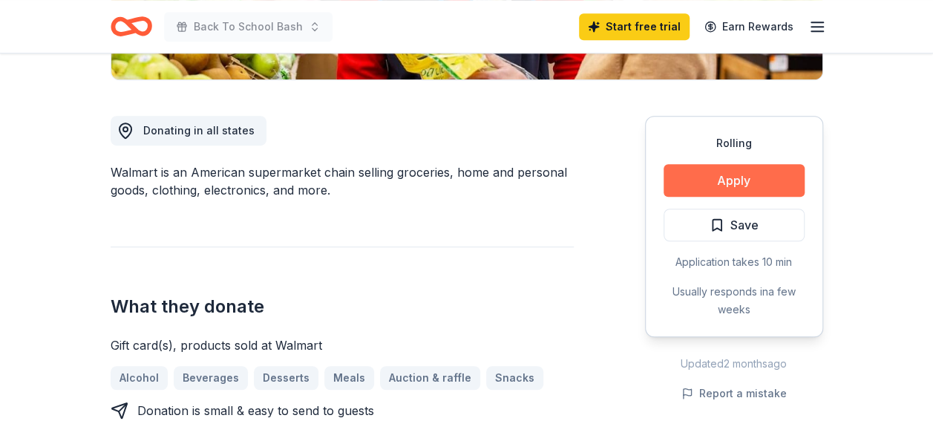
click at [774, 178] on button "Apply" at bounding box center [734, 180] width 141 height 33
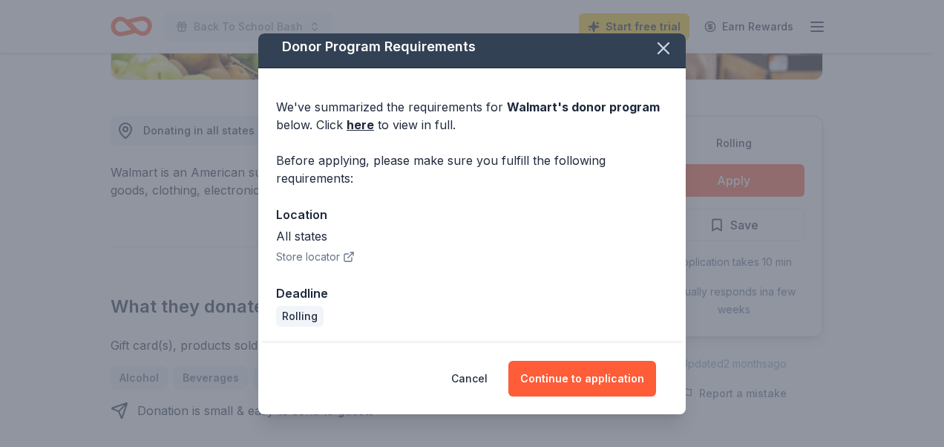
scroll to position [9, 0]
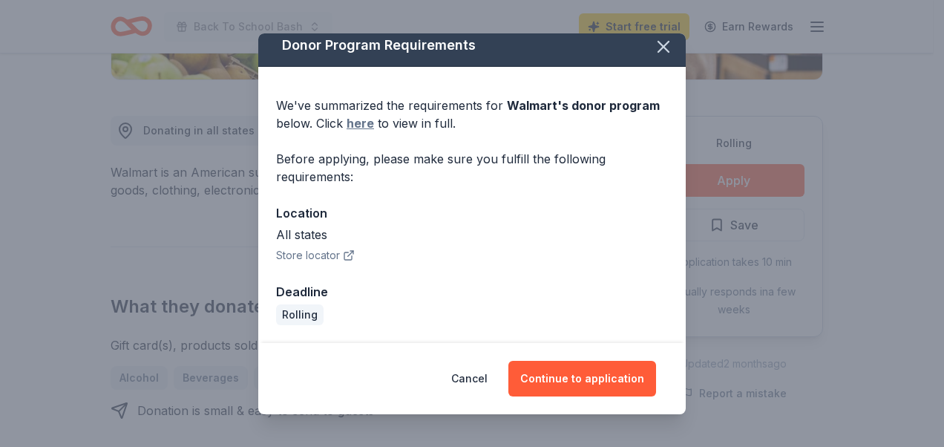
click at [362, 117] on link "here" at bounding box center [360, 123] width 27 height 18
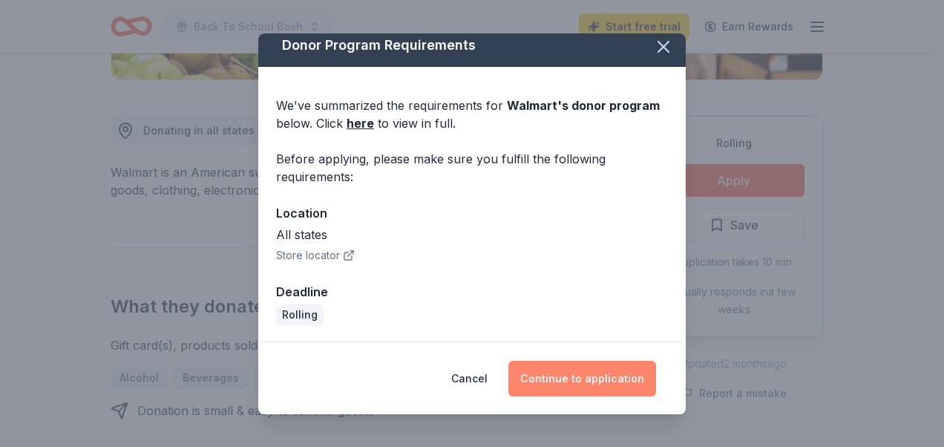
click at [607, 385] on button "Continue to application" at bounding box center [583, 379] width 148 height 36
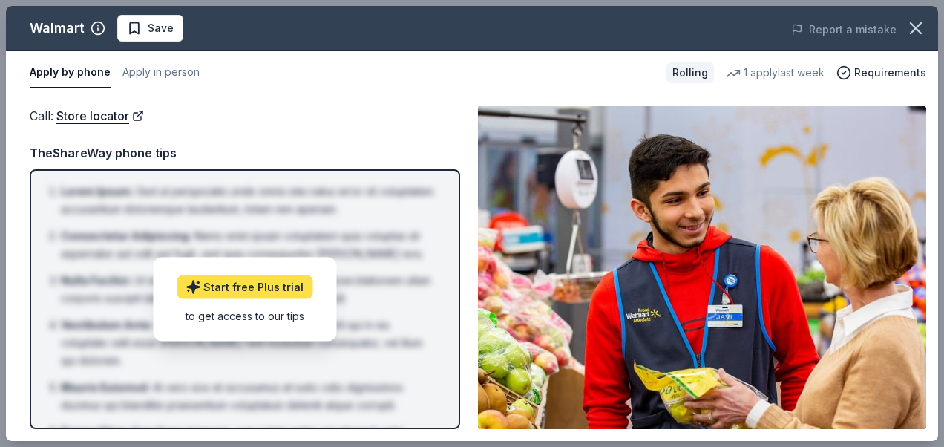
click at [282, 284] on link "Start free Plus trial" at bounding box center [245, 287] width 136 height 24
